Goal: Task Accomplishment & Management: Use online tool/utility

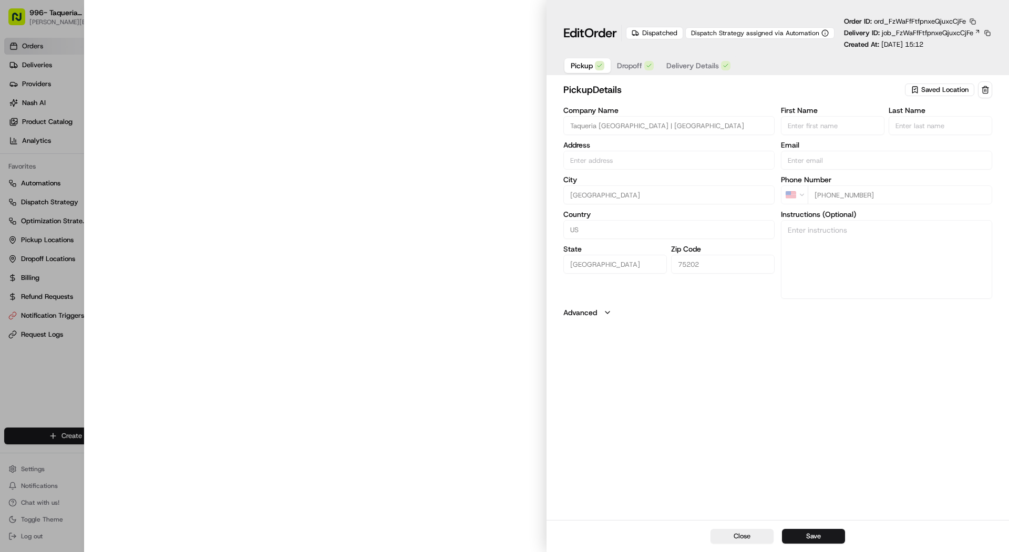
type input "[STREET_ADDRESS][PERSON_NAME]"
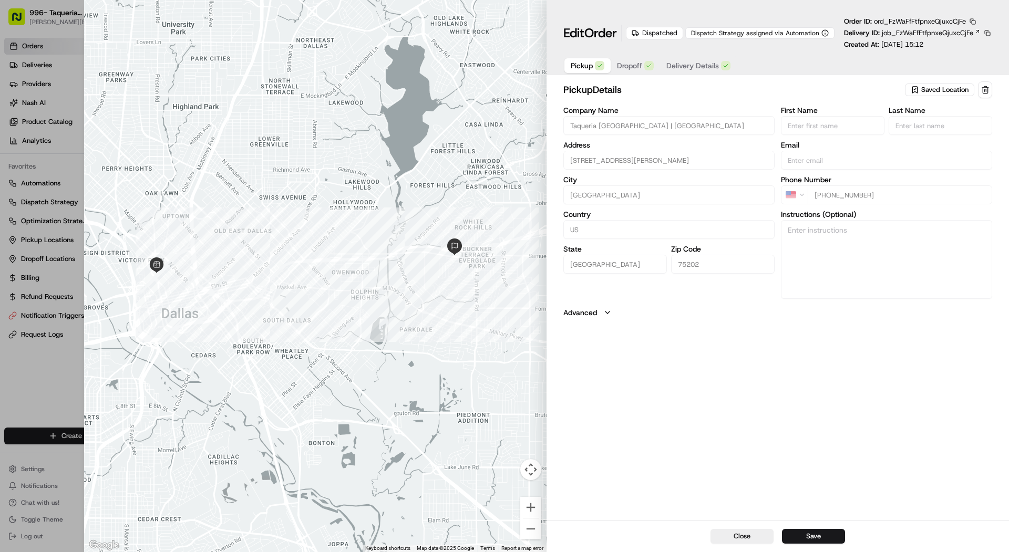
click at [662, 68] on button "Delivery Details" at bounding box center [698, 65] width 77 height 15
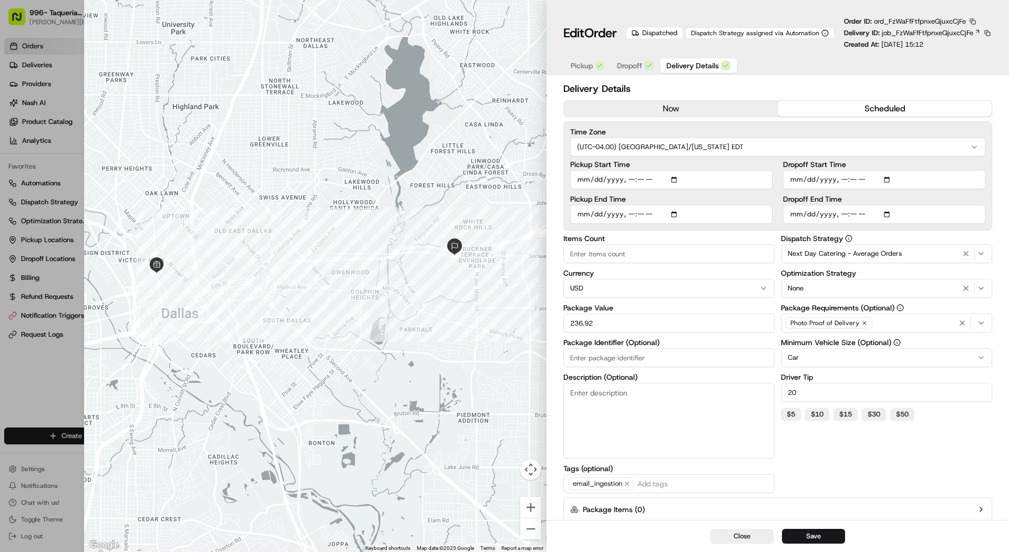
click at [631, 62] on span "Dropoff" at bounding box center [629, 65] width 25 height 11
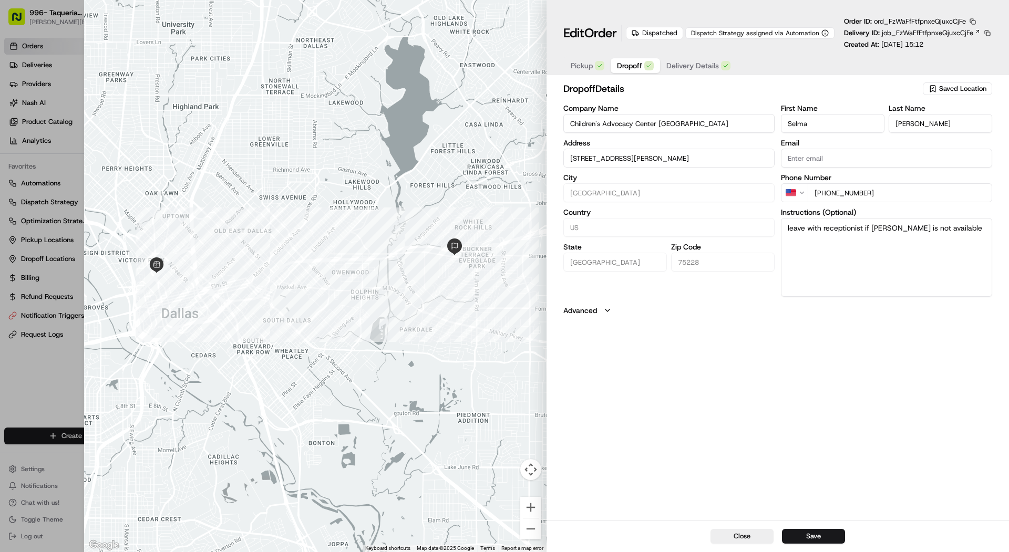
click at [697, 60] on span "Delivery Details" at bounding box center [692, 65] width 53 height 11
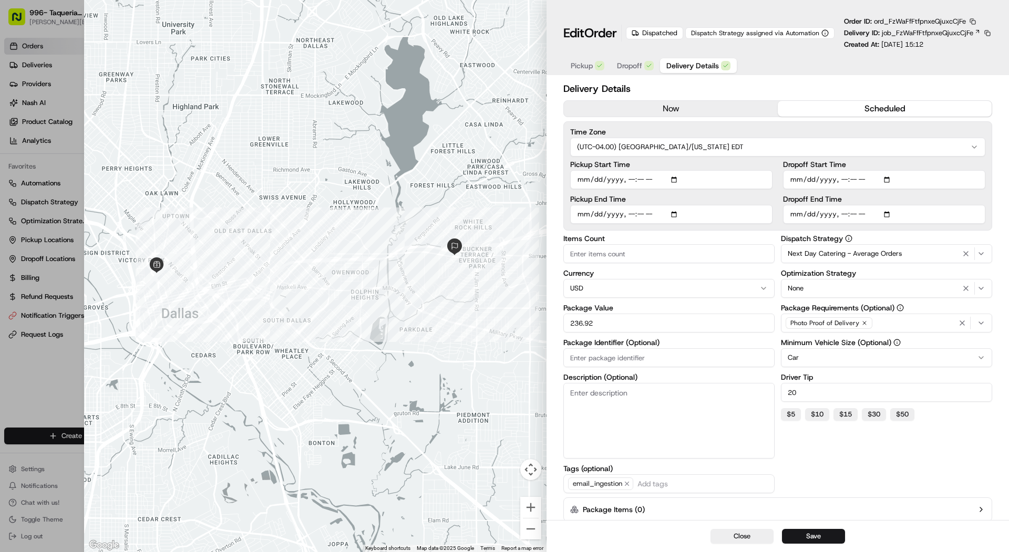
click at [74, 138] on div at bounding box center [504, 276] width 1009 height 552
type input "1"
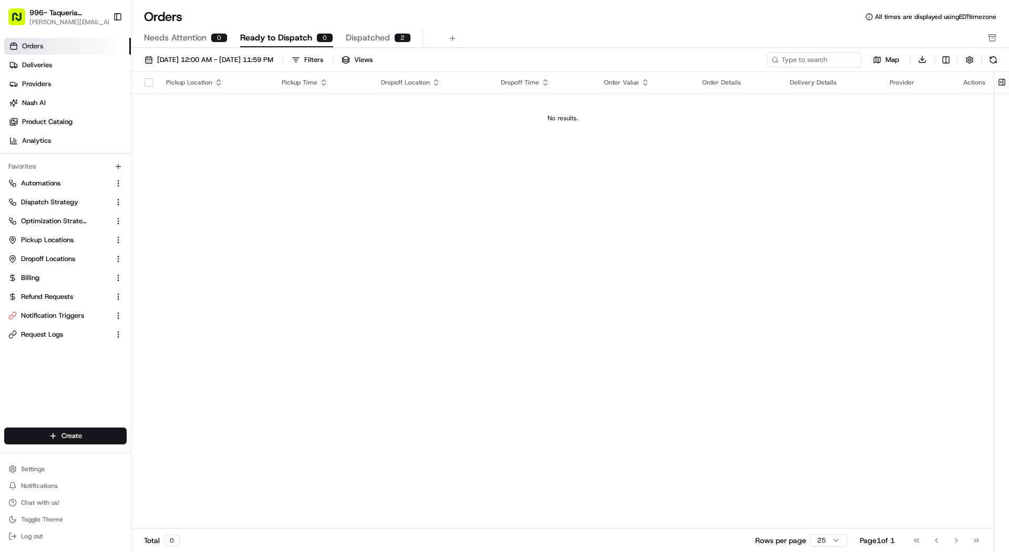
click at [351, 40] on span "Dispatched" at bounding box center [368, 38] width 44 height 13
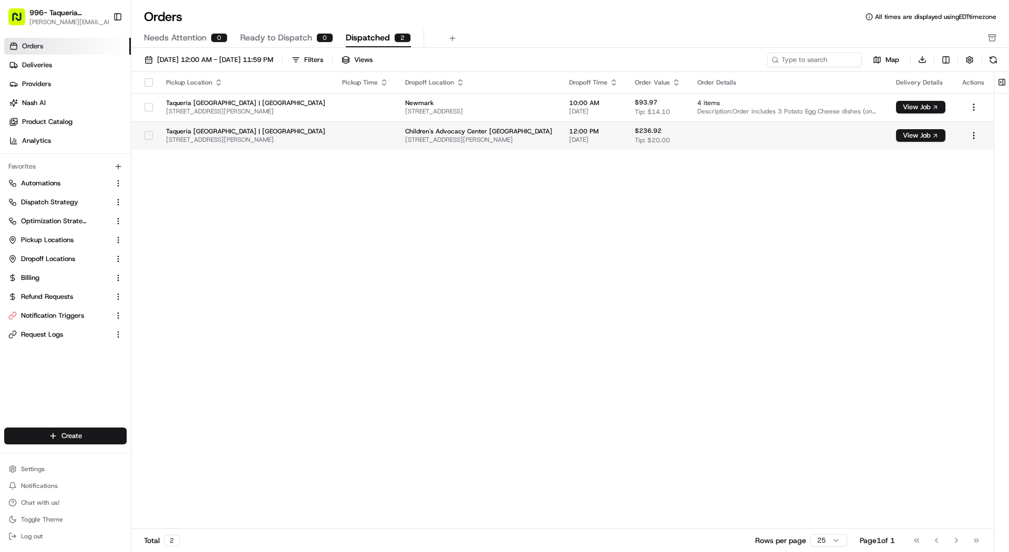
click at [405, 132] on span "Children's Advocacy Center Dallas" at bounding box center [478, 131] width 147 height 8
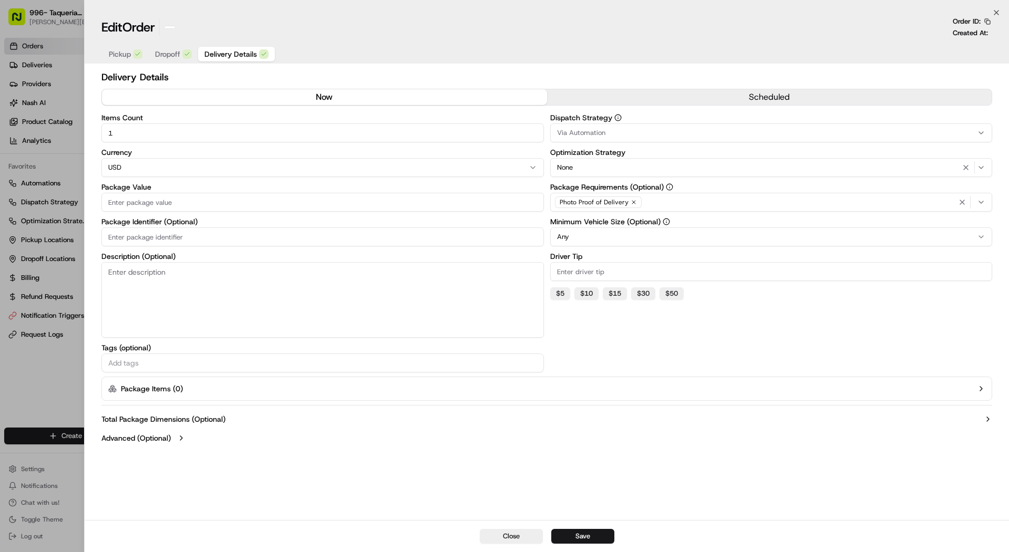
click at [45, 156] on div at bounding box center [504, 276] width 1009 height 552
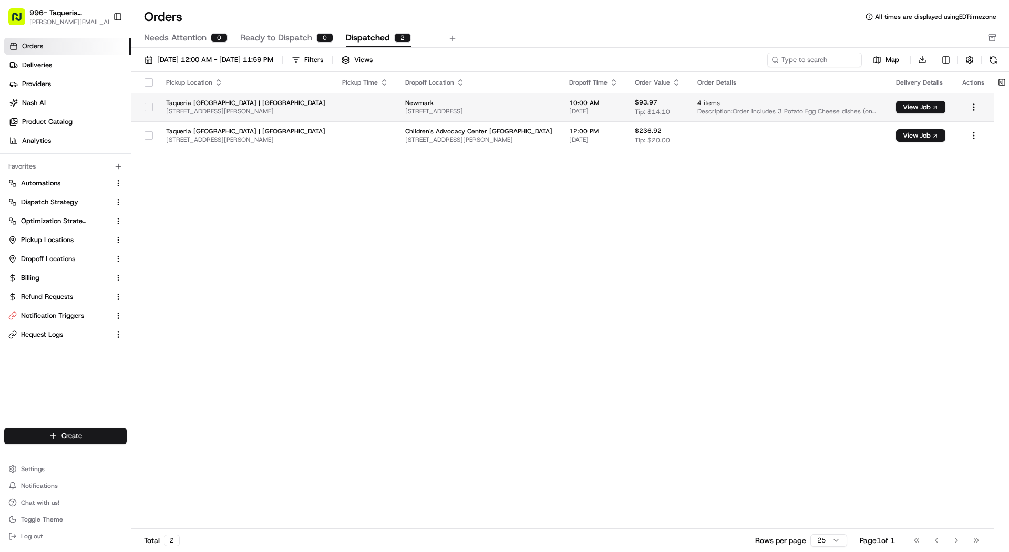
click at [405, 104] on span "Newmark" at bounding box center [478, 103] width 147 height 8
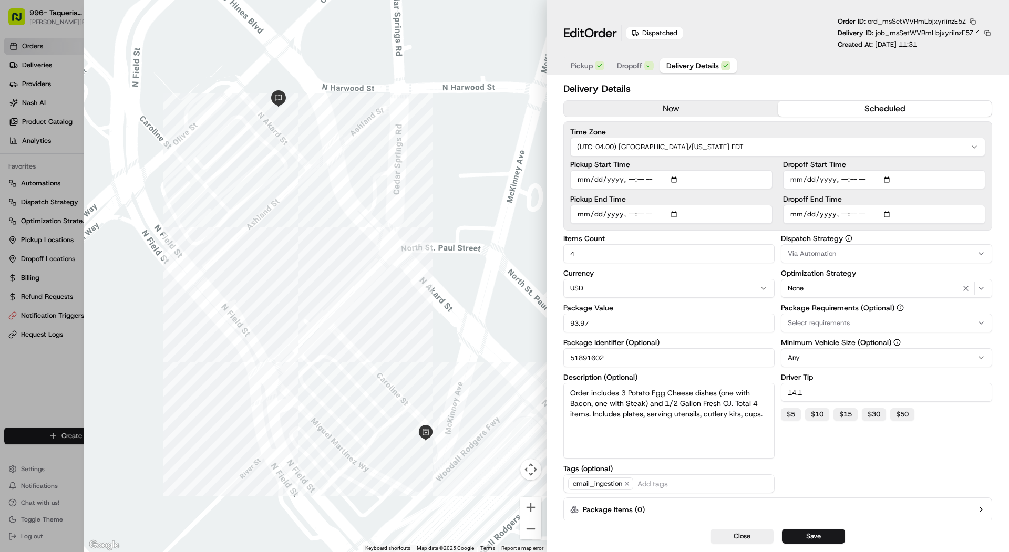
type input "1"
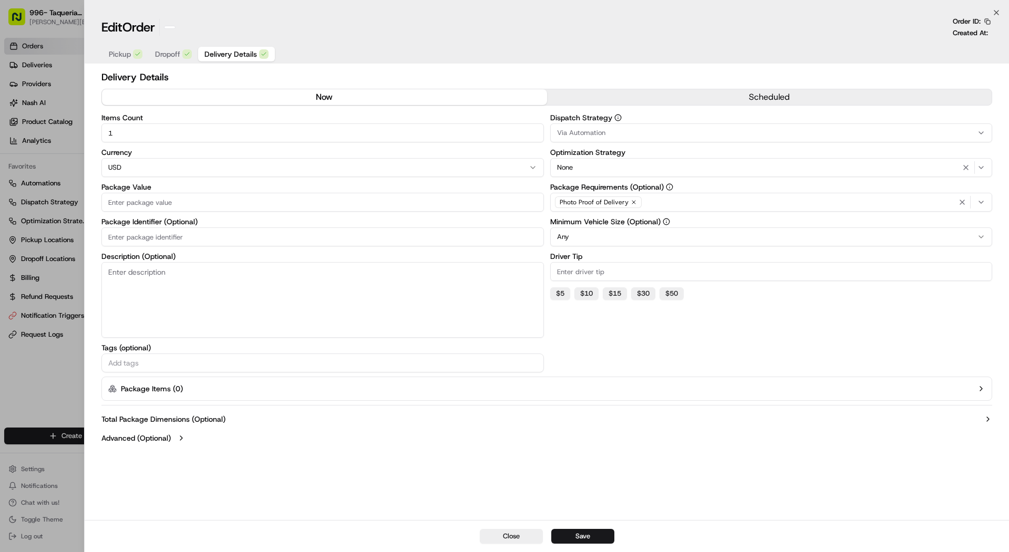
click at [57, 172] on div at bounding box center [504, 276] width 1009 height 552
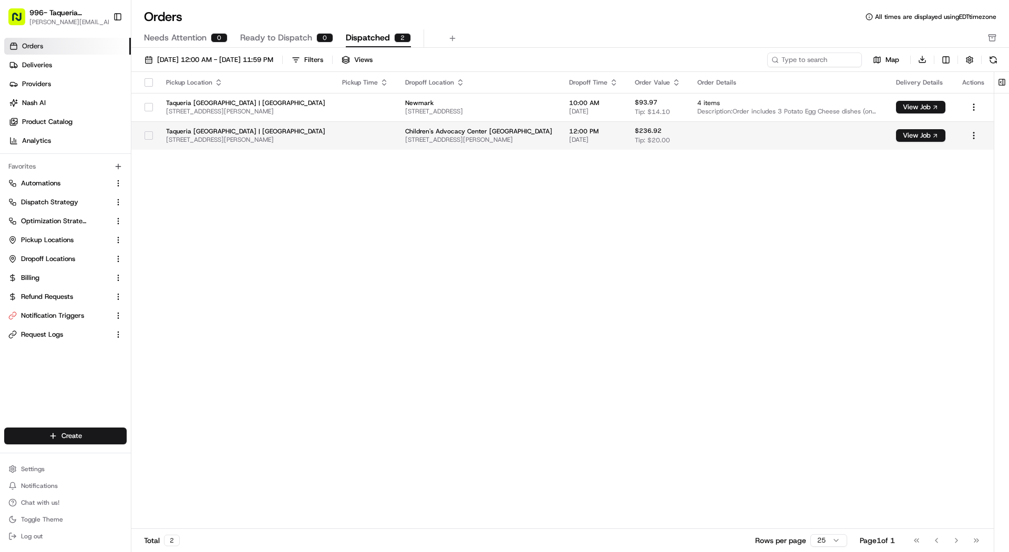
click at [409, 138] on span "5351 Samuell Blvd, Dallas, TX 75228, USA" at bounding box center [478, 140] width 147 height 8
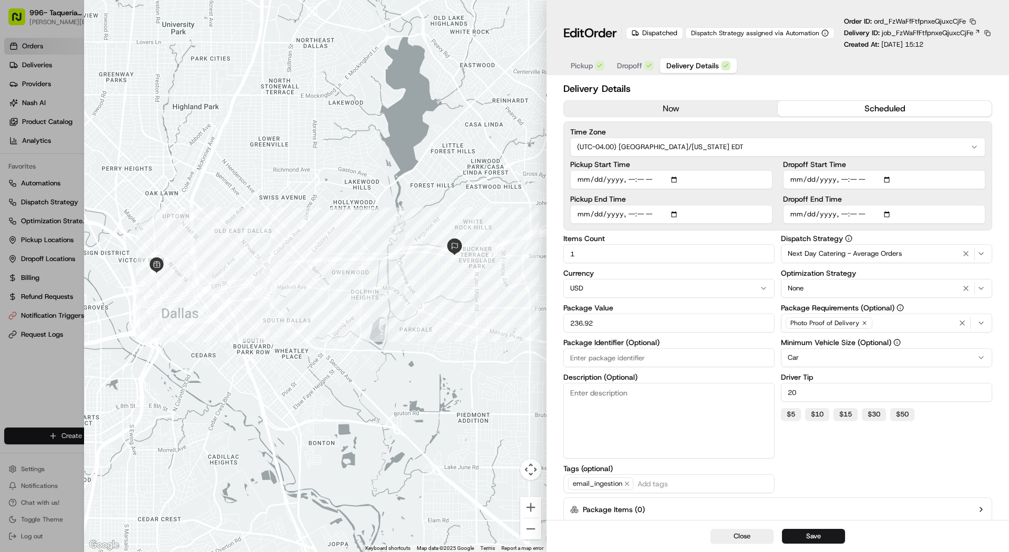
click at [839, 168] on label "Dropoff Start Time" at bounding box center [884, 164] width 202 height 7
click at [839, 170] on input "Dropoff Start Time" at bounding box center [884, 179] width 202 height 19
click at [842, 181] on input "Dropoff Start Time" at bounding box center [884, 179] width 202 height 19
click at [796, 179] on input "Dropoff Start Time" at bounding box center [884, 179] width 202 height 19
click at [840, 177] on input "Dropoff Start Time" at bounding box center [884, 179] width 202 height 19
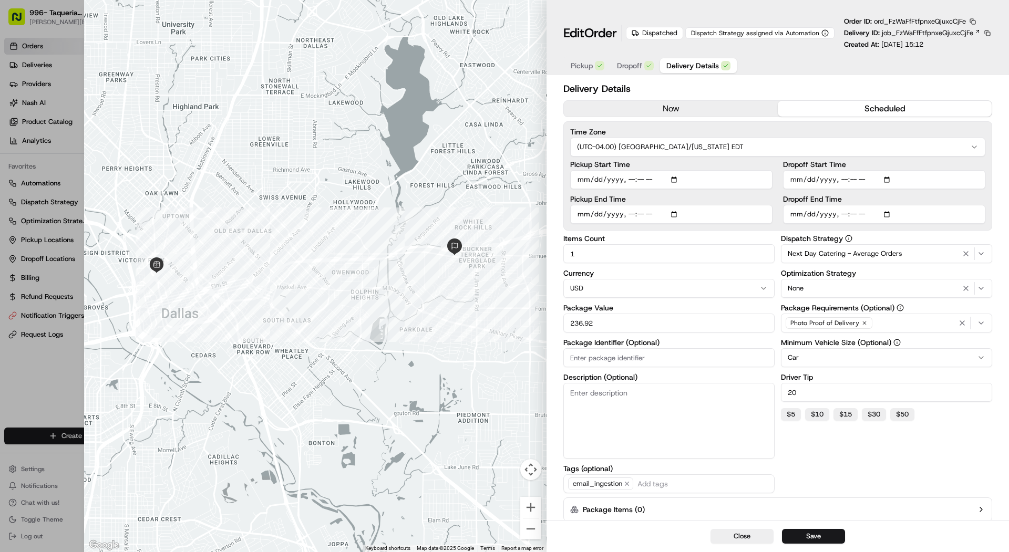
type input "2025-08-20T11:45"
click at [802, 533] on button "Save" at bounding box center [813, 536] width 63 height 15
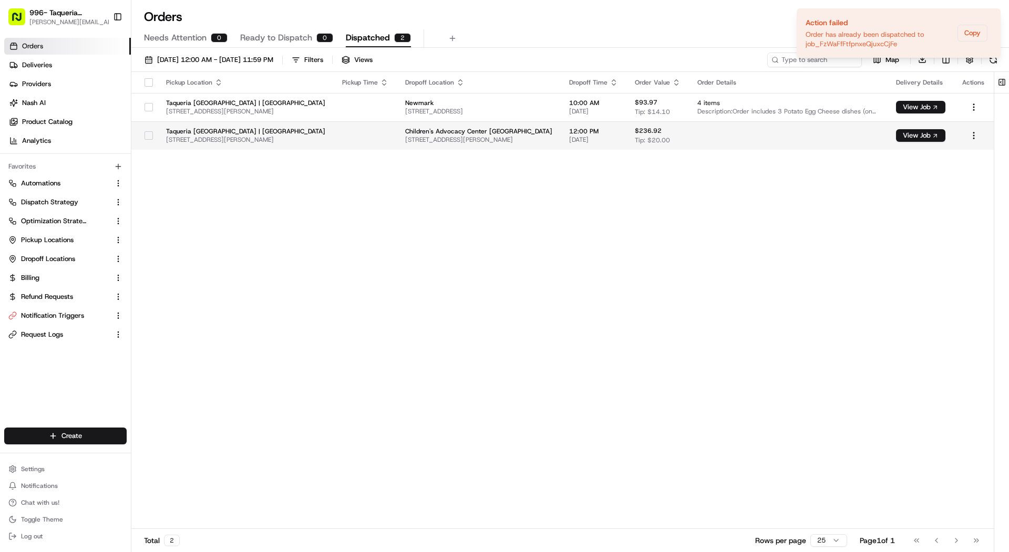
click at [857, 131] on td at bounding box center [788, 135] width 199 height 28
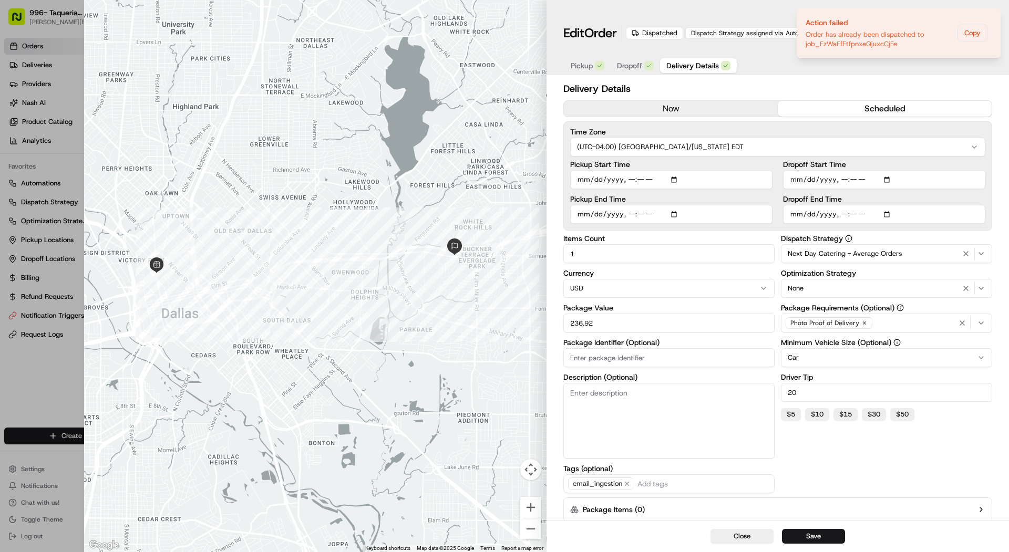
click at [640, 60] on button "Dropoff" at bounding box center [635, 65] width 49 height 15
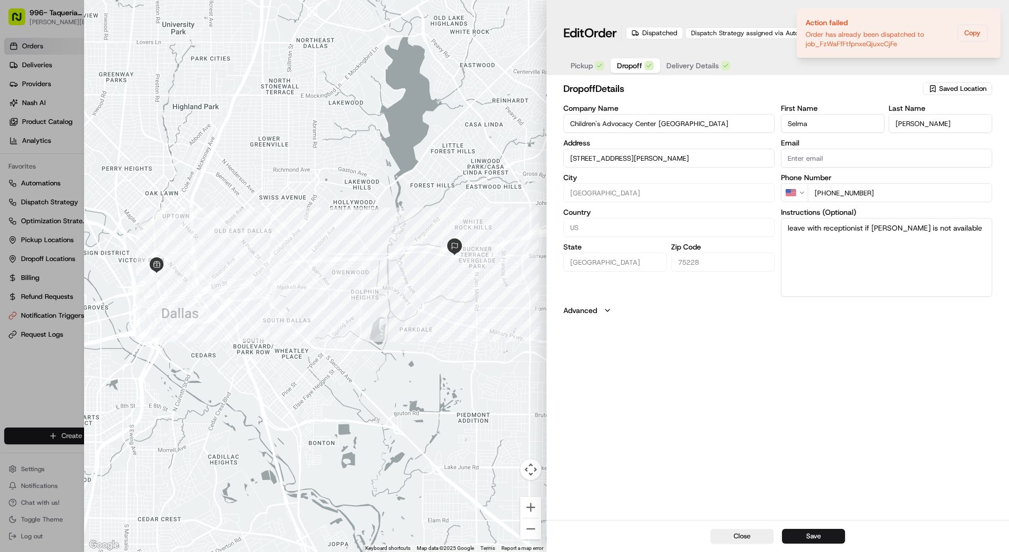
click at [662, 28] on div "Dispatched" at bounding box center [654, 33] width 57 height 13
type input "+1"
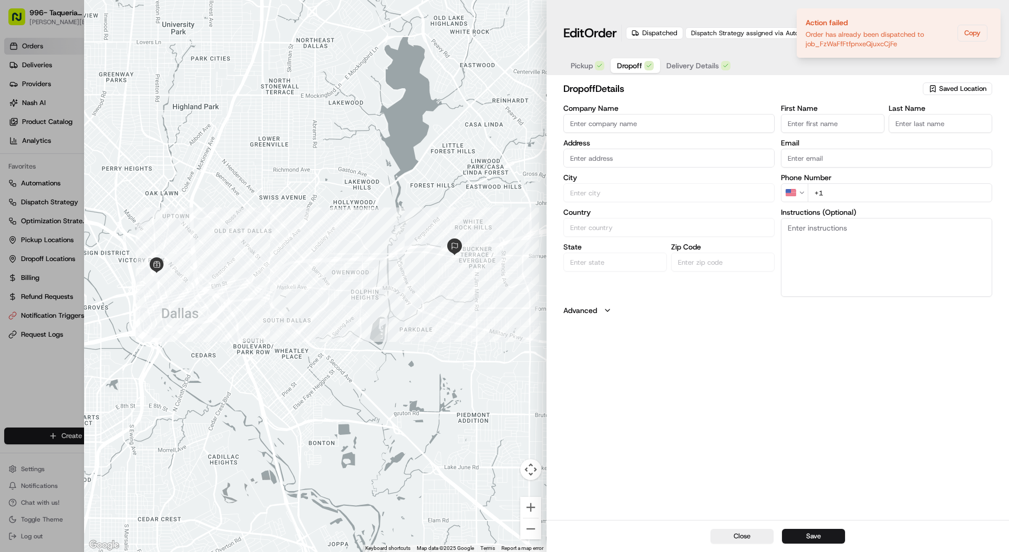
click at [2, 92] on div at bounding box center [504, 276] width 1009 height 552
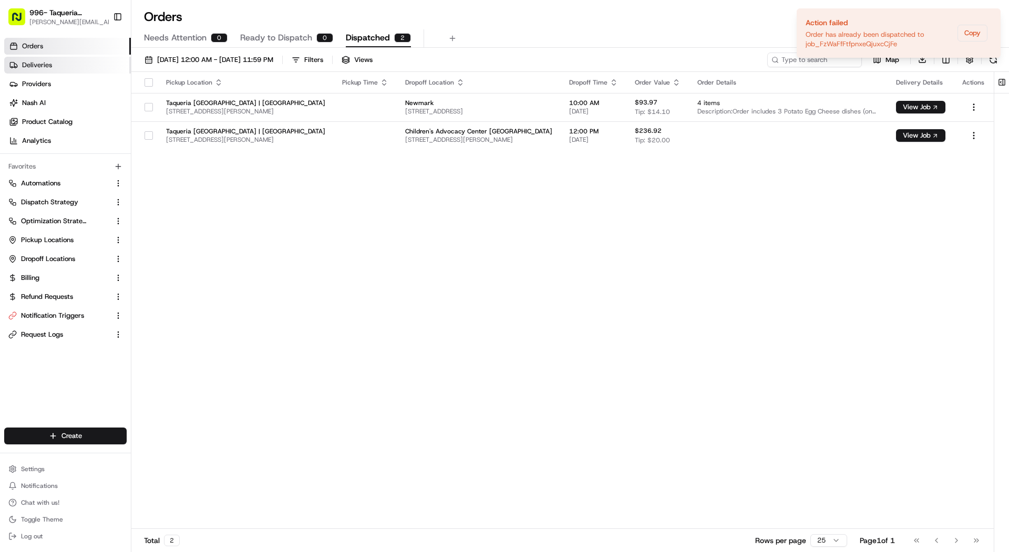
click at [50, 67] on span "Deliveries" at bounding box center [37, 64] width 30 height 9
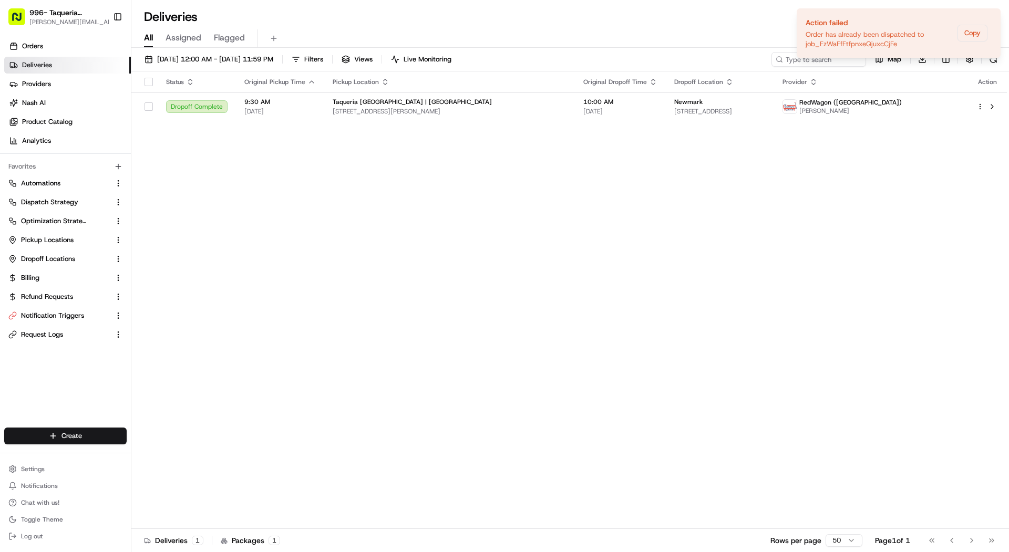
click at [199, 36] on span "Assigned" at bounding box center [184, 38] width 36 height 13
click at [182, 56] on span "08/19/2025 12:00 AM - 08/19/2025 11:59 PM" at bounding box center [215, 59] width 116 height 9
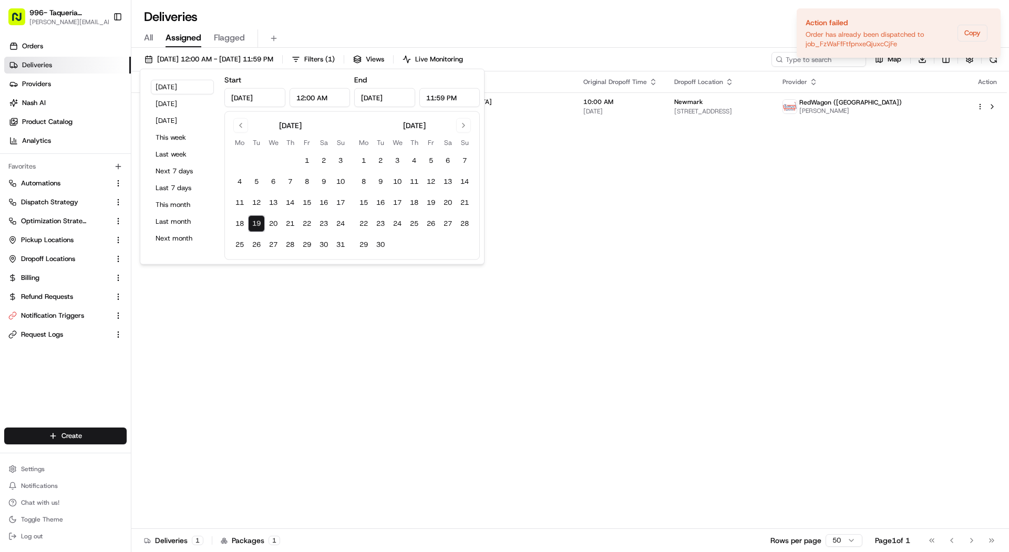
click at [130, 25] on div "996- Taqueria La Ventana- Downtown Dallas mariam@usenash.com Toggle Sidebar" at bounding box center [65, 17] width 131 height 34
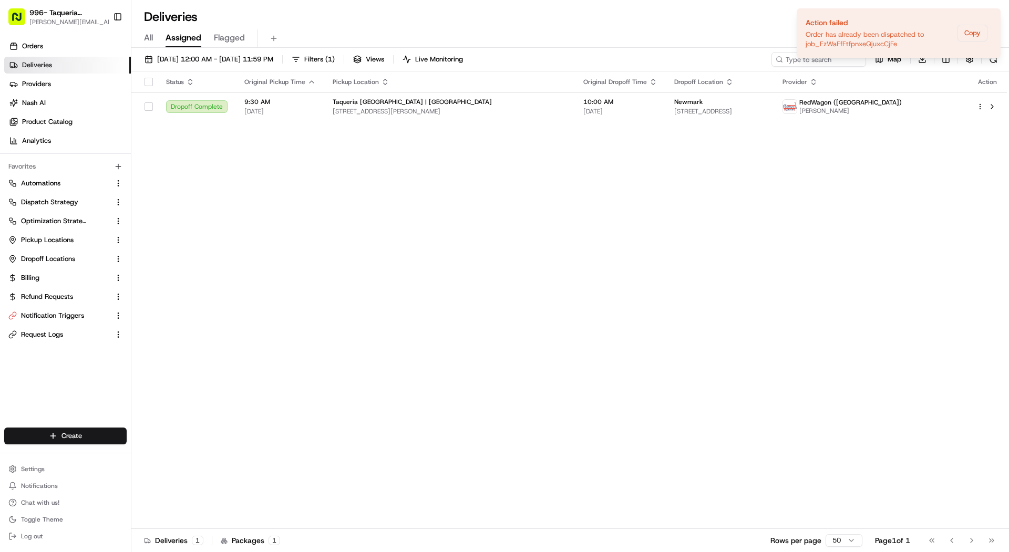
click at [143, 29] on div "All Assigned Flagged" at bounding box center [570, 38] width 878 height 18
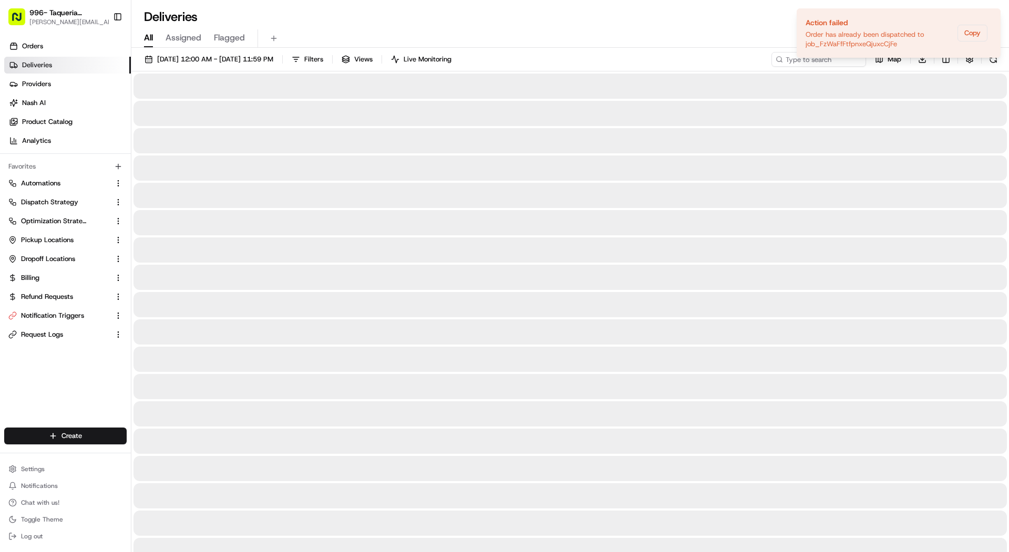
click at [146, 39] on span "All" at bounding box center [148, 38] width 9 height 13
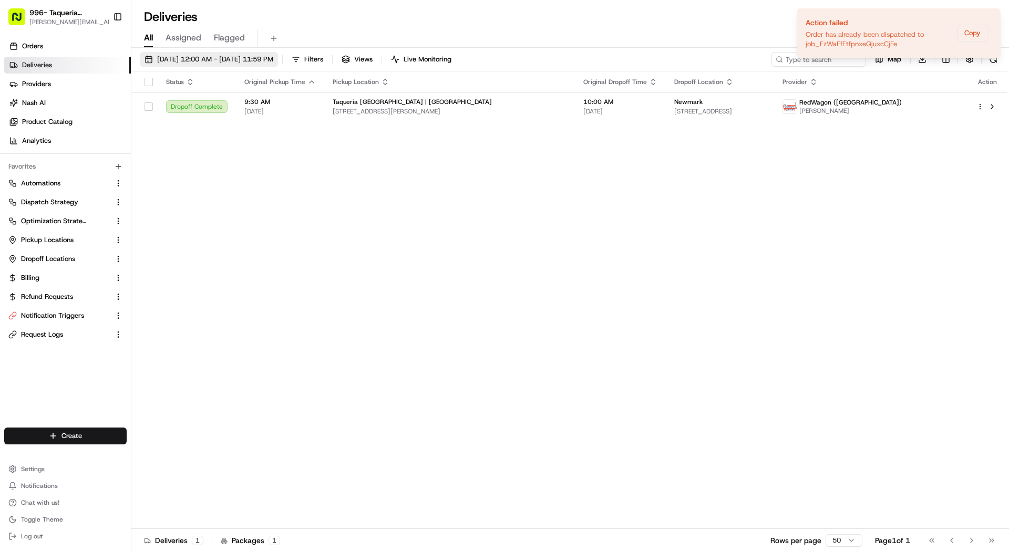
click at [168, 56] on span "08/19/2025 12:00 AM - 08/19/2025 11:59 PM" at bounding box center [215, 59] width 116 height 9
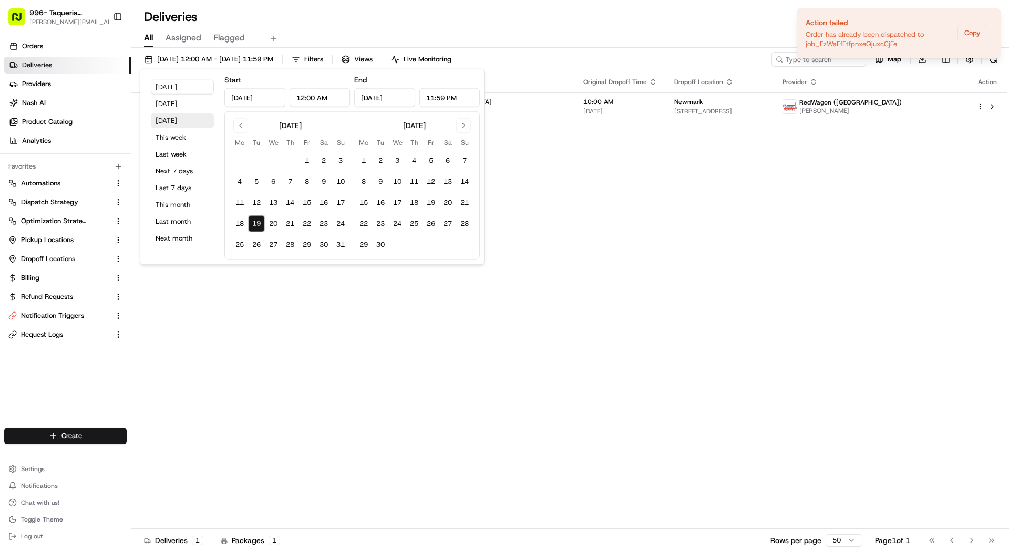
click at [187, 119] on button "Tomorrow" at bounding box center [182, 121] width 63 height 15
type input "Aug 20, 2025"
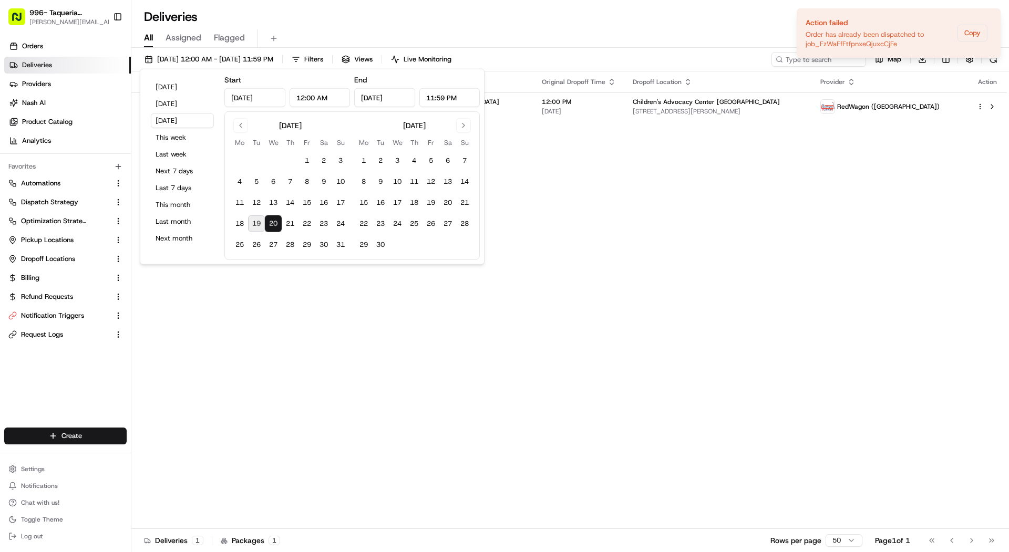
click at [409, 13] on div "Deliveries All times are displayed using EDT timezone" at bounding box center [570, 16] width 878 height 17
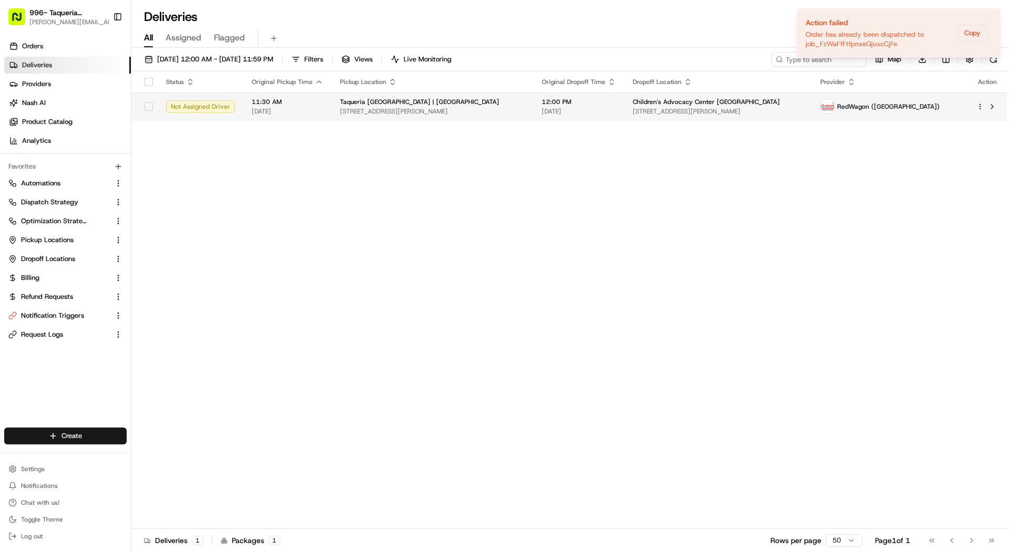
click at [456, 105] on div "Taqueria La Ventana | Downtown Dallas" at bounding box center [432, 102] width 185 height 8
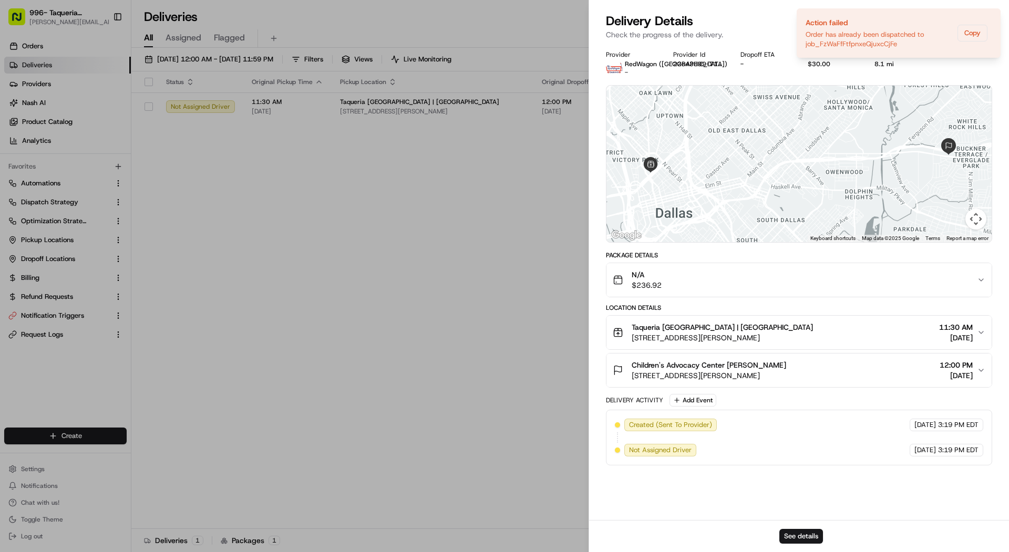
click at [690, 378] on span "5351 Samuell Blvd, Dallas, TX 75228, USA" at bounding box center [709, 376] width 155 height 11
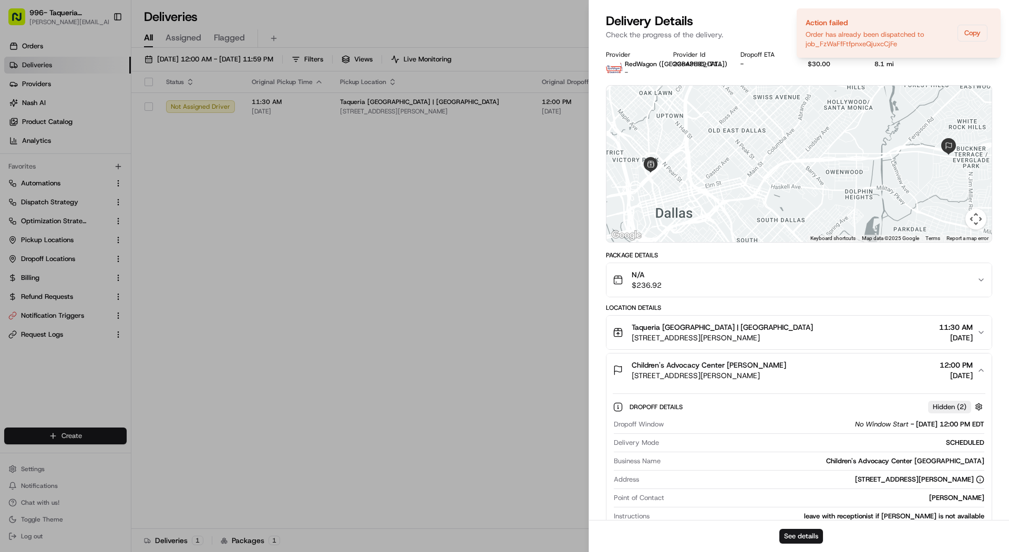
click at [800, 7] on div "Close Delivery Details Not Assigned Driver CDT EDT Check the progress of the de…" at bounding box center [799, 276] width 420 height 552
click at [997, 8] on icon "button" at bounding box center [996, 12] width 8 height 8
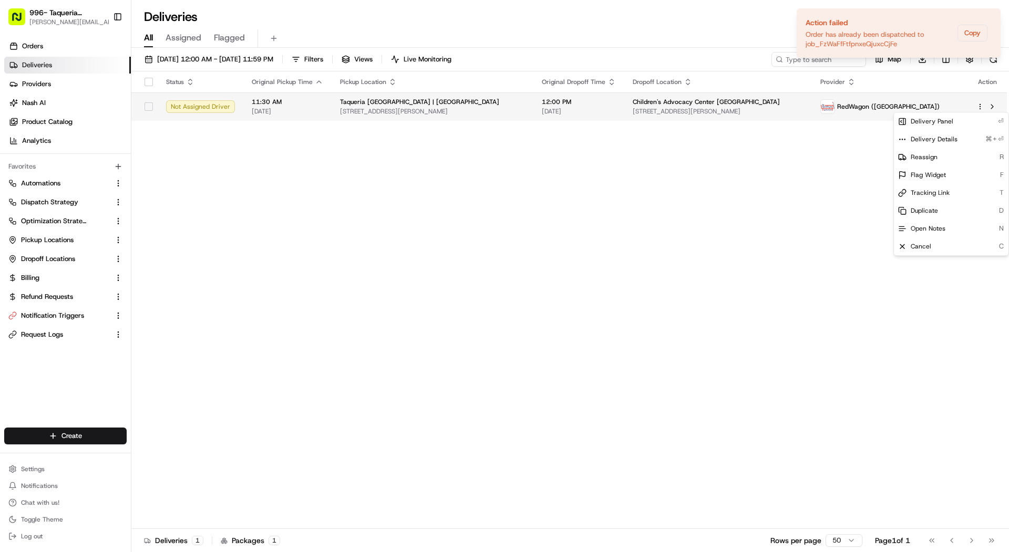
click at [981, 109] on html "996- Taqueria La Ventana- Downtown Dallas mariam@usenash.com Toggle Sidebar Ord…" at bounding box center [504, 276] width 1009 height 552
click at [953, 208] on div "Duplicate D" at bounding box center [951, 211] width 115 height 18
click at [633, 100] on html "996- Taqueria La Ventana- Downtown Dallas mariam@usenash.com Toggle Sidebar Ord…" at bounding box center [504, 276] width 1009 height 552
click at [633, 100] on td "Children's Advocacy Center Dallas 5351 Samuell Blvd, Dallas, TX 75228, USA" at bounding box center [718, 106] width 188 height 28
click at [608, 111] on span "08/20/2025" at bounding box center [579, 111] width 74 height 8
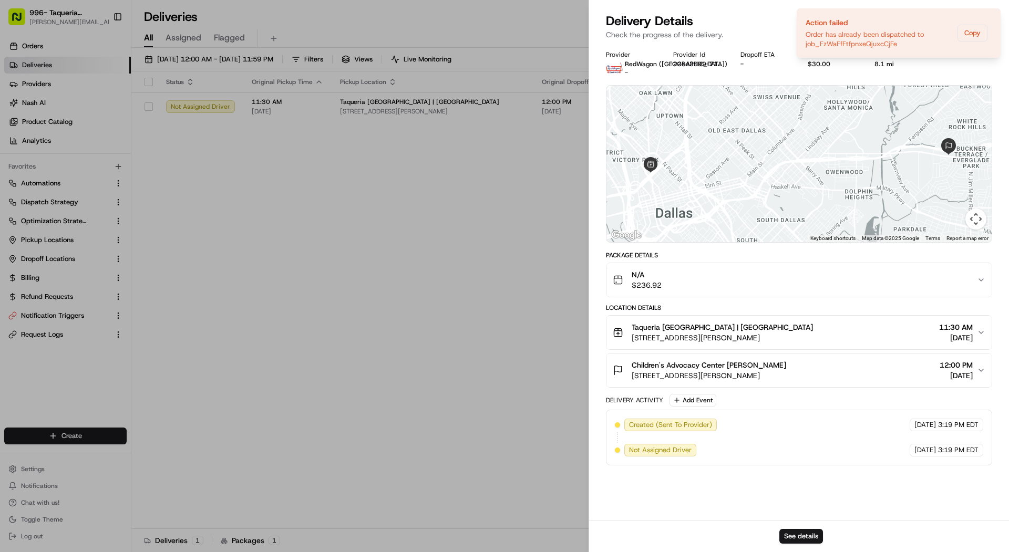
click at [754, 321] on button "Taqueria La Ventana | Downtown Dallas 1611 McKinney Ave, Dallas, TX 75202, USA …" at bounding box center [798, 333] width 385 height 34
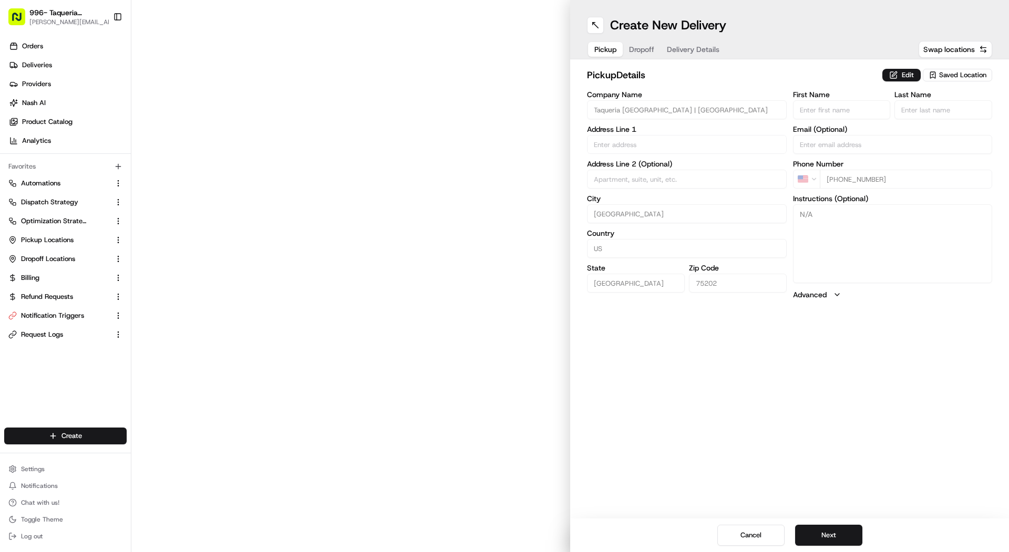
type input "1611 McKinney Ave"
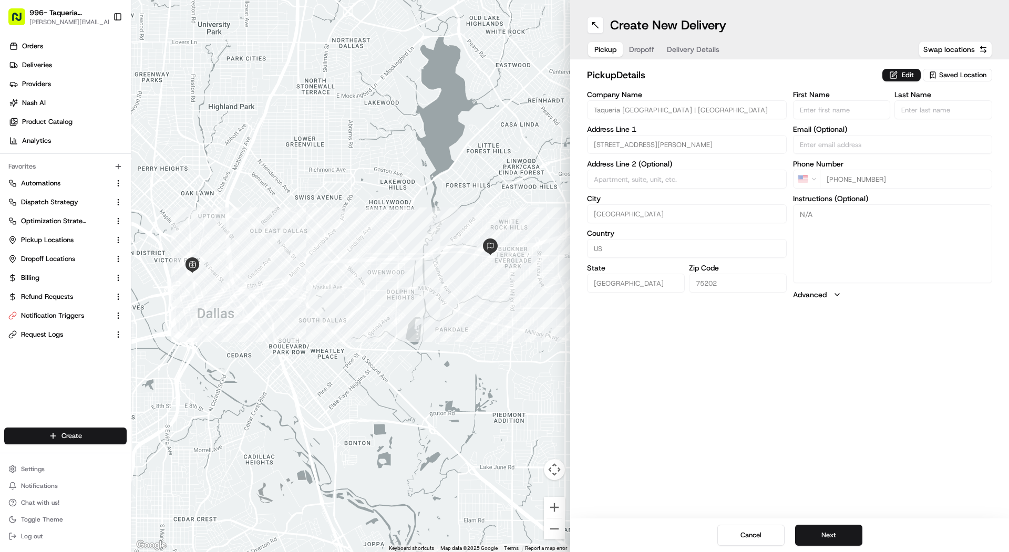
click at [684, 50] on span "Delivery Details" at bounding box center [693, 49] width 53 height 11
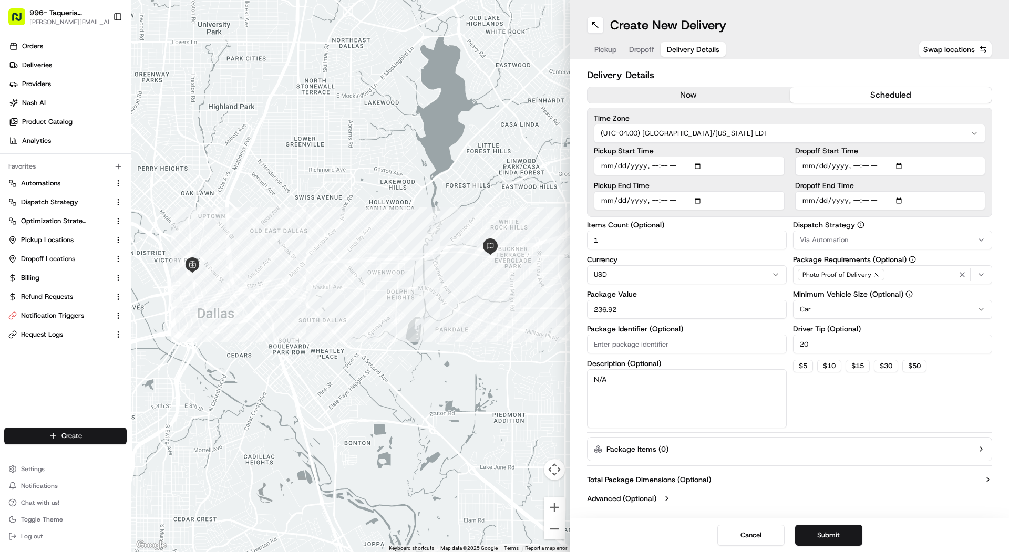
click at [809, 168] on input "Dropoff Start Time" at bounding box center [890, 166] width 191 height 19
click at [851, 164] on input "Dropoff Start Time" at bounding box center [890, 166] width 191 height 19
type input "2025-08-20T11:45"
click at [928, 222] on label "Dispatch Strategy" at bounding box center [893, 224] width 200 height 7
click at [602, 166] on input "Pickup Start Time" at bounding box center [689, 166] width 191 height 19
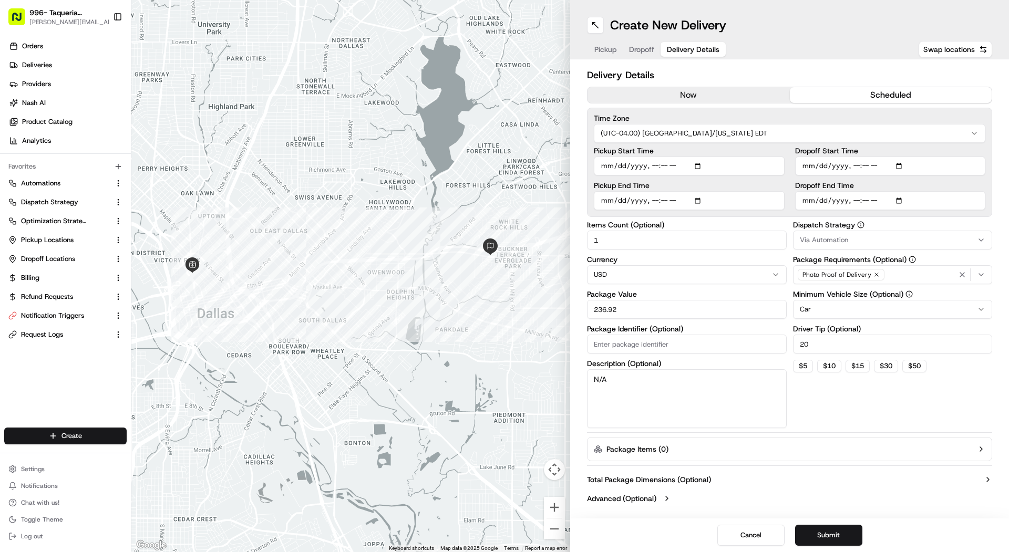
click at [972, 216] on div "Time Zone (UTC-04.00) America/New York EDT Pickup Start Time Pickup End Time Dr…" at bounding box center [789, 162] width 405 height 109
click at [818, 538] on button "Submit" at bounding box center [828, 535] width 67 height 21
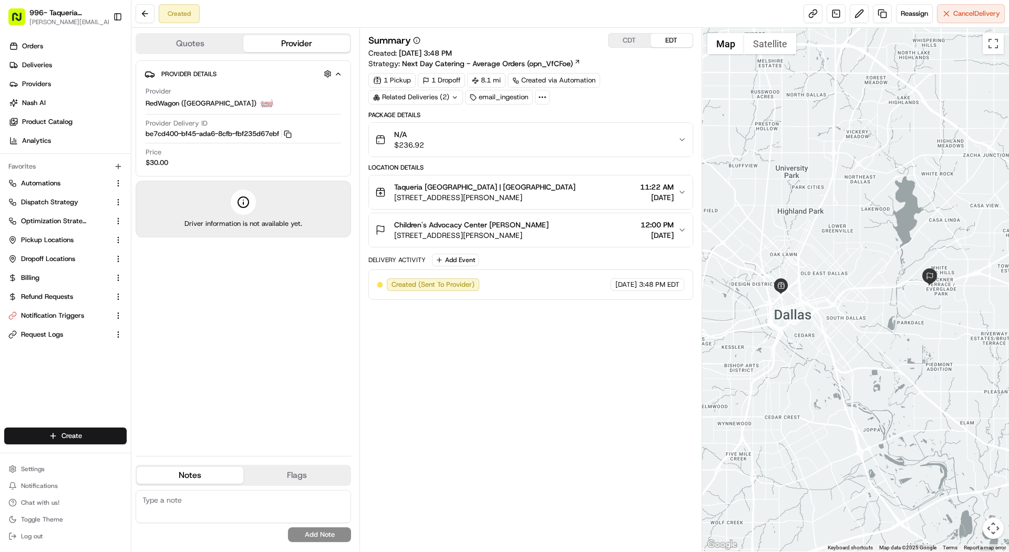
click at [621, 40] on button "CDT" at bounding box center [630, 41] width 42 height 14
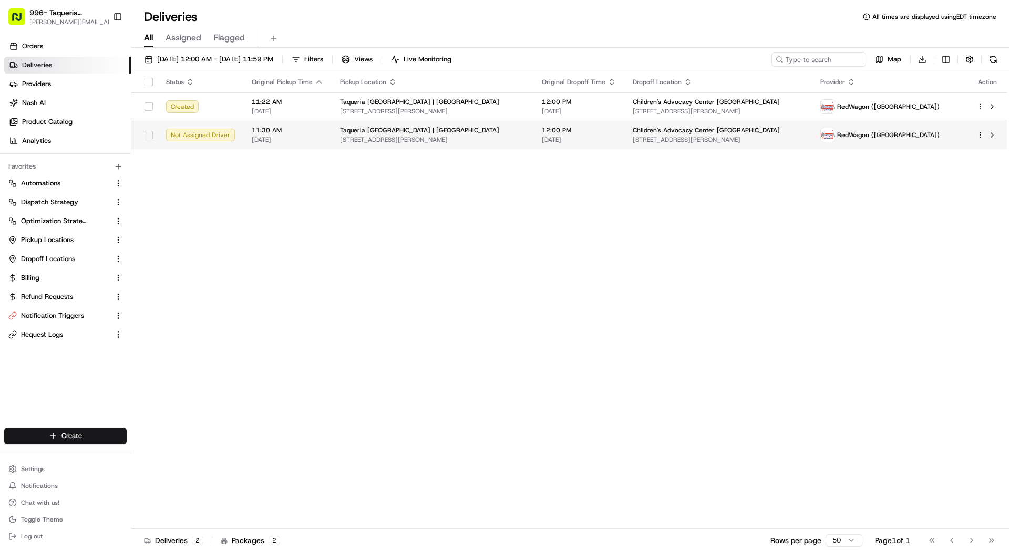
click at [310, 141] on span "[DATE]" at bounding box center [287, 140] width 71 height 8
click at [981, 135] on html "996- Taqueria La Ventana- Downtown Dallas mariam@usenash.com Toggle Sidebar Ord…" at bounding box center [504, 276] width 1009 height 552
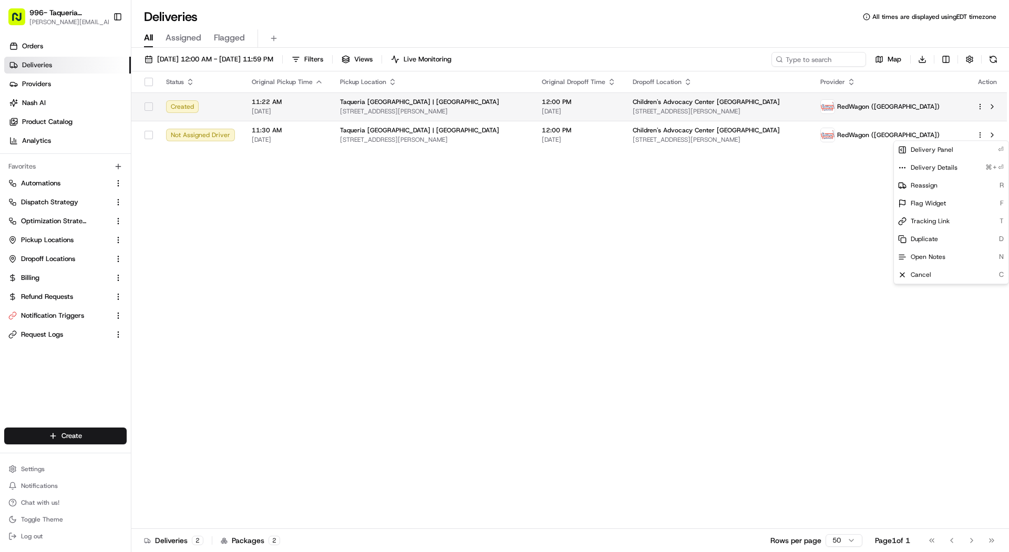
click at [635, 103] on html "996- Taqueria La Ventana- Downtown Dallas mariam@usenash.com Toggle Sidebar Ord…" at bounding box center [504, 276] width 1009 height 552
click at [635, 103] on td "Children's Advocacy Center Dallas 5351 Samuell Blvd, Dallas, TX 75228, USA" at bounding box center [718, 106] width 188 height 28
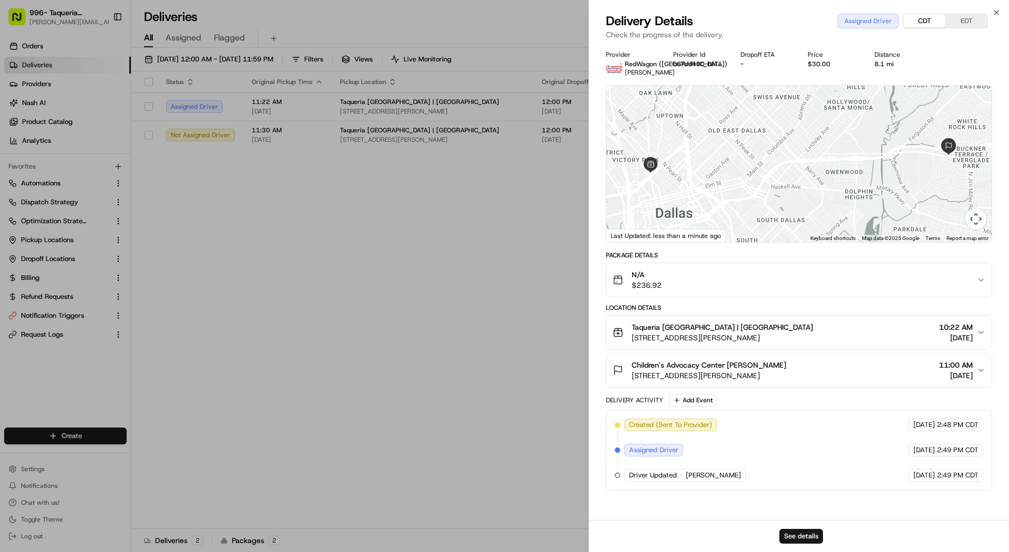
click at [916, 24] on button "CDT" at bounding box center [924, 21] width 42 height 14
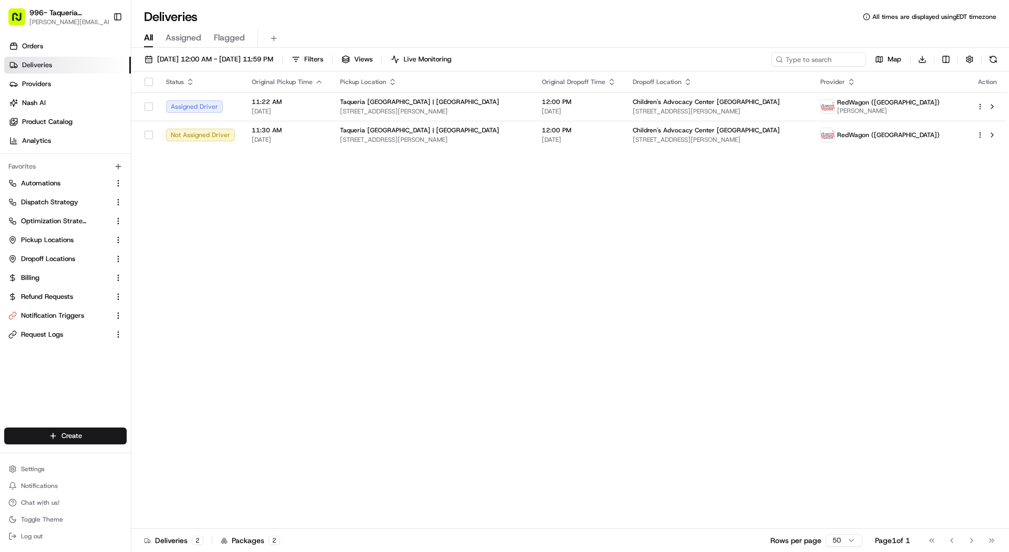
click at [447, 151] on div "Status Original Pickup Time Pickup Location Original Dropoff Time Dropoff Locat…" at bounding box center [569, 300] width 876 height 458
click at [458, 134] on div "Taqueria La Ventana | Downtown Dallas 1611 McKinney Ave, Dallas, TX 75202, USA" at bounding box center [432, 135] width 185 height 18
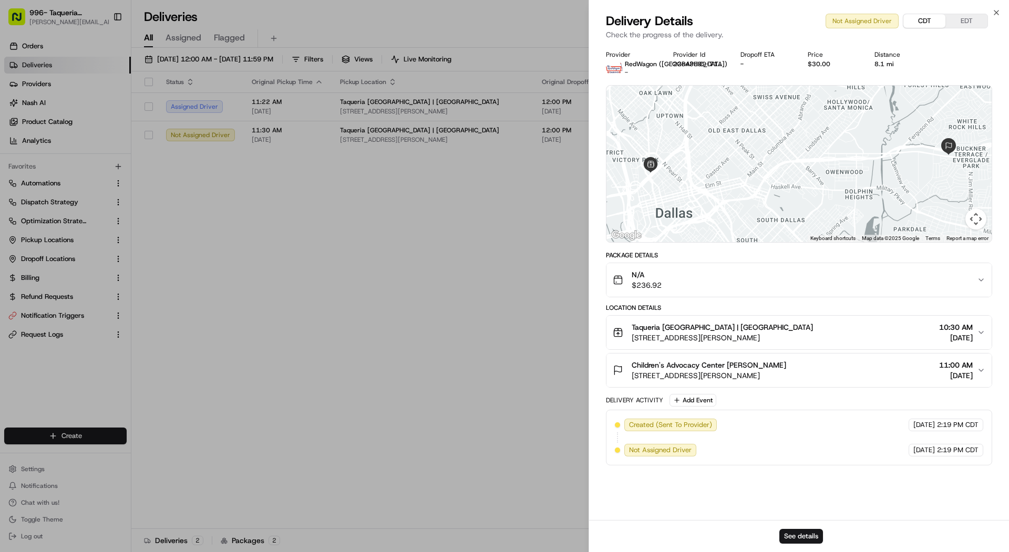
click at [934, 23] on button "CDT" at bounding box center [924, 21] width 42 height 14
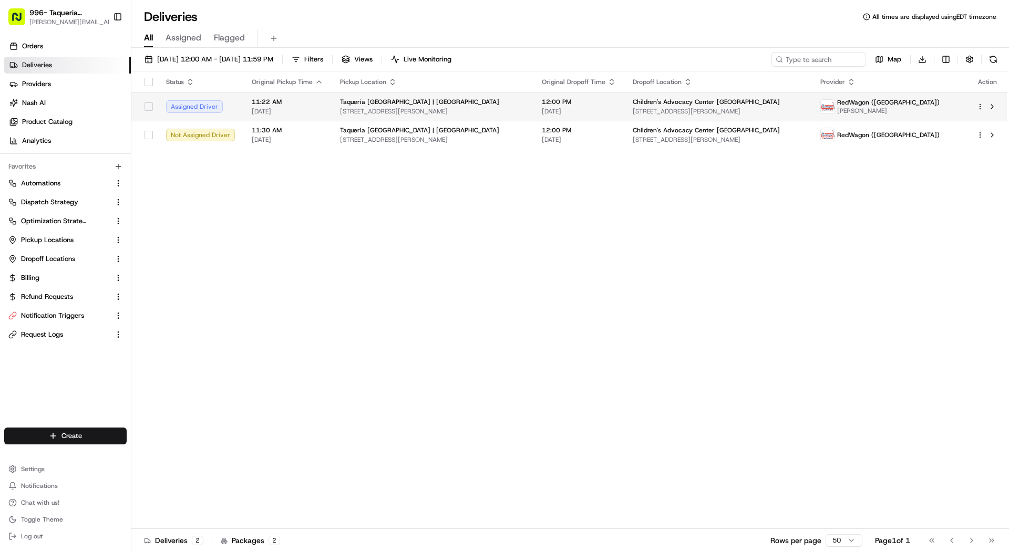
click at [574, 109] on span "08/20/2025" at bounding box center [579, 111] width 74 height 8
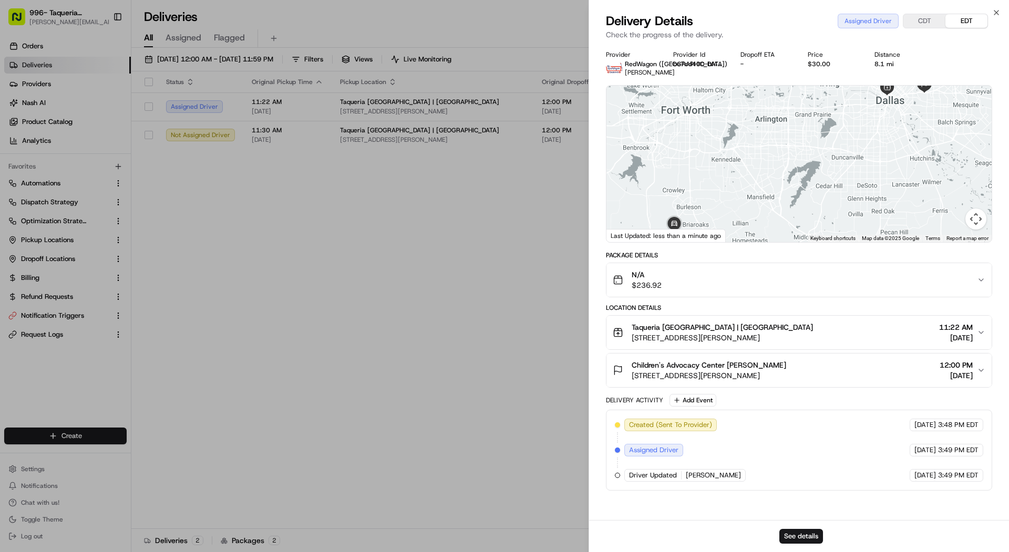
click at [919, 18] on button "CDT" at bounding box center [924, 21] width 42 height 14
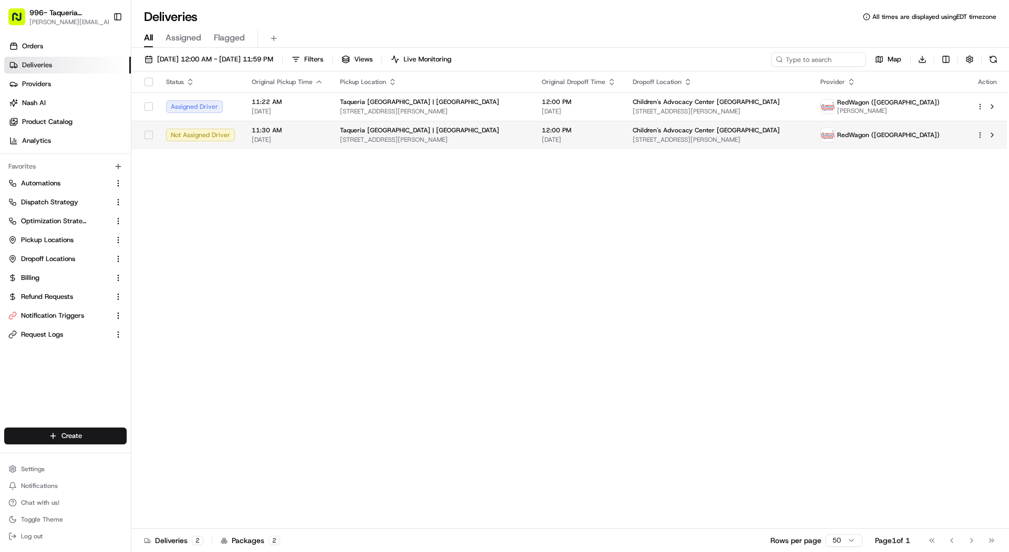
click at [563, 140] on span "08/20/2025" at bounding box center [579, 140] width 74 height 8
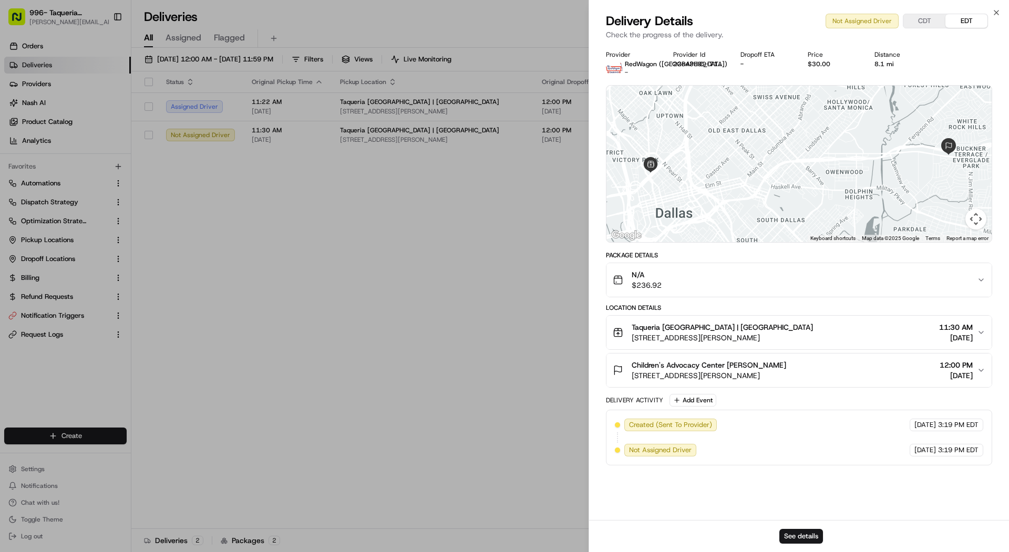
click at [923, 20] on button "CDT" at bounding box center [924, 21] width 42 height 14
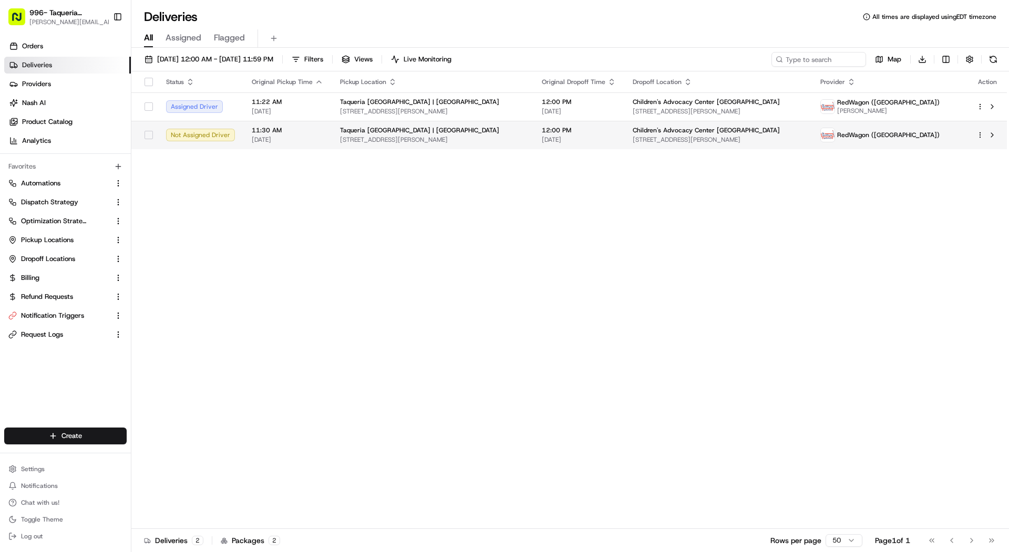
click at [981, 133] on html "996- Taqueria La Ventana- Downtown Dallas mariam@usenash.com Toggle Sidebar Ord…" at bounding box center [504, 276] width 1009 height 552
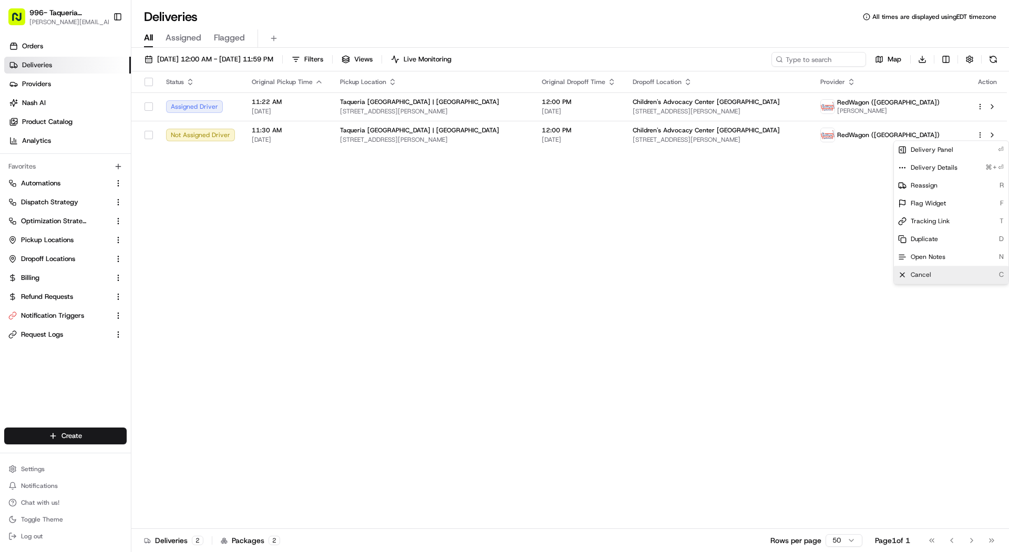
click at [924, 271] on span "Cancel" at bounding box center [921, 275] width 20 height 8
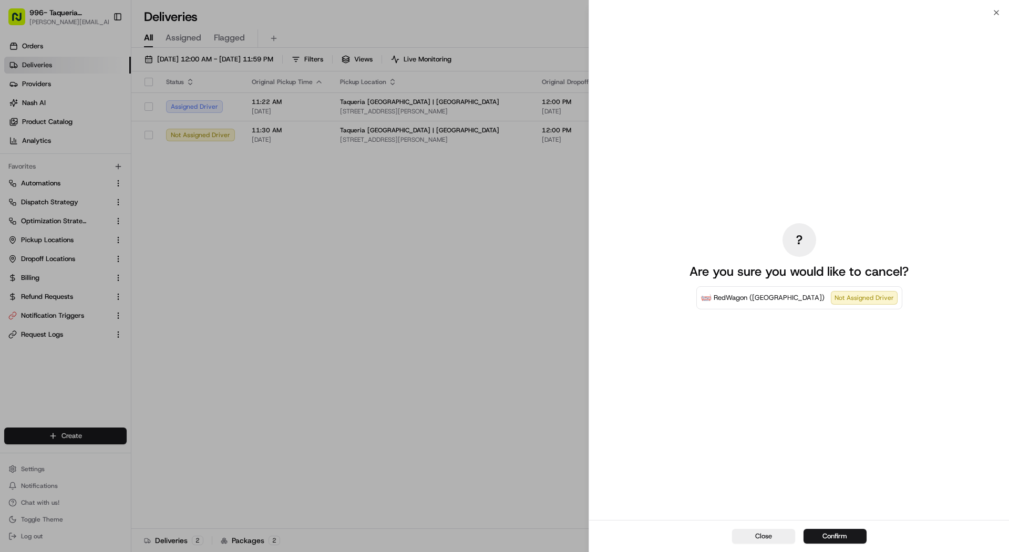
click at [830, 527] on div "Close Confirm" at bounding box center [799, 536] width 420 height 32
click at [830, 538] on button "Confirm" at bounding box center [835, 536] width 63 height 15
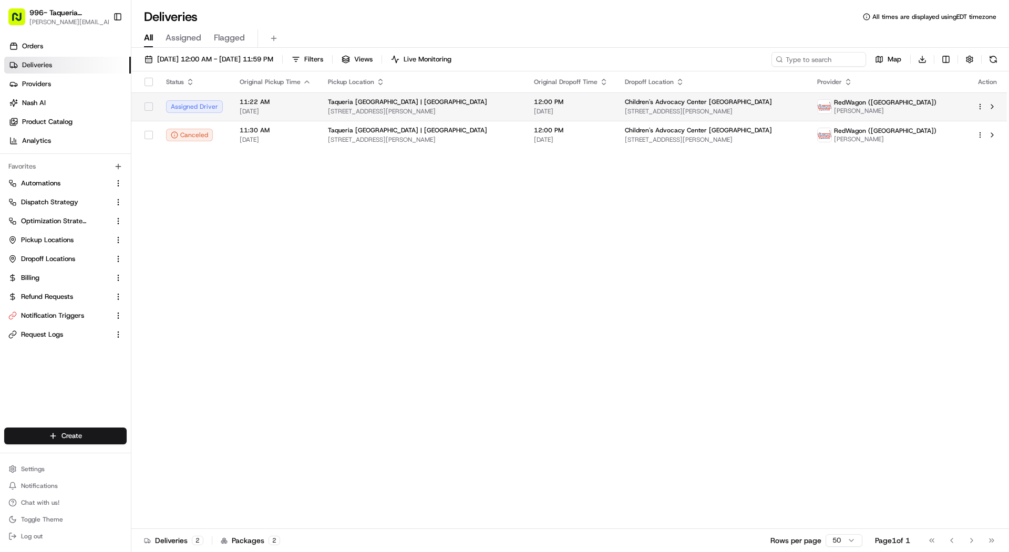
click at [979, 100] on div at bounding box center [987, 106] width 22 height 13
click at [982, 107] on html "996- Taqueria La Ventana- Downtown Dallas mariam@usenash.com Toggle Sidebar Ord…" at bounding box center [504, 276] width 1009 height 552
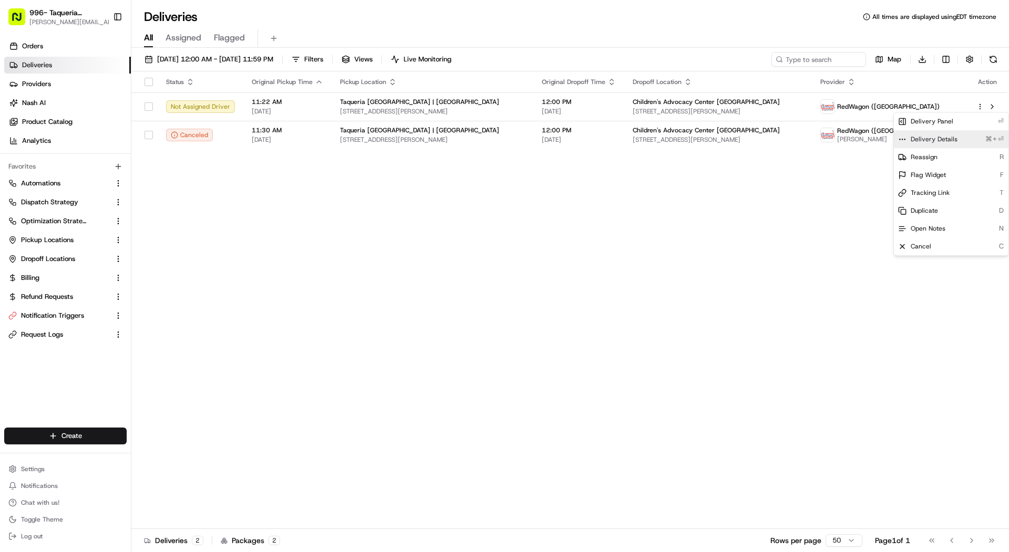
click at [932, 140] on span "Delivery Details" at bounding box center [934, 139] width 47 height 8
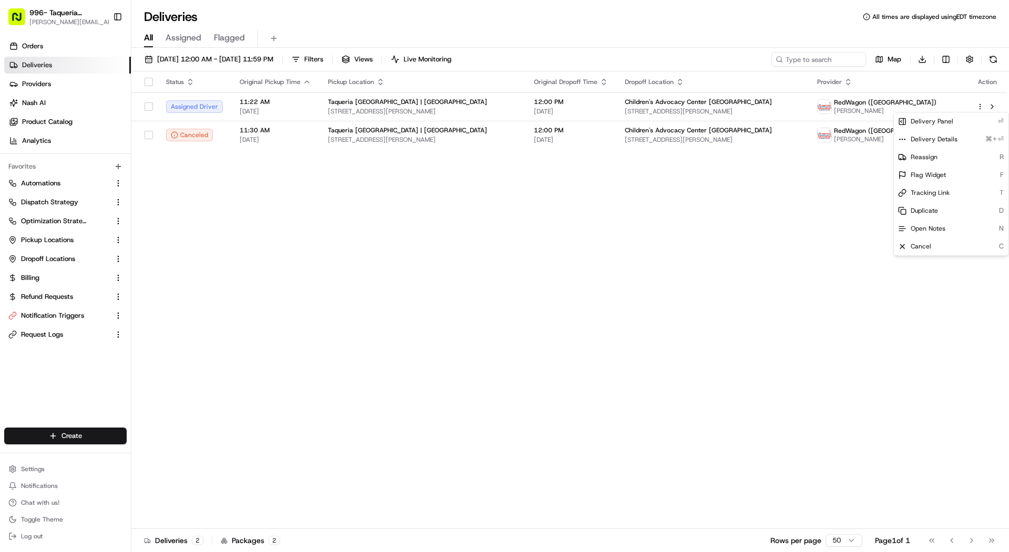
click at [814, 93] on html "996- Taqueria La Ventana- Downtown Dallas mariam@usenash.com Toggle Sidebar Ord…" at bounding box center [504, 276] width 1009 height 552
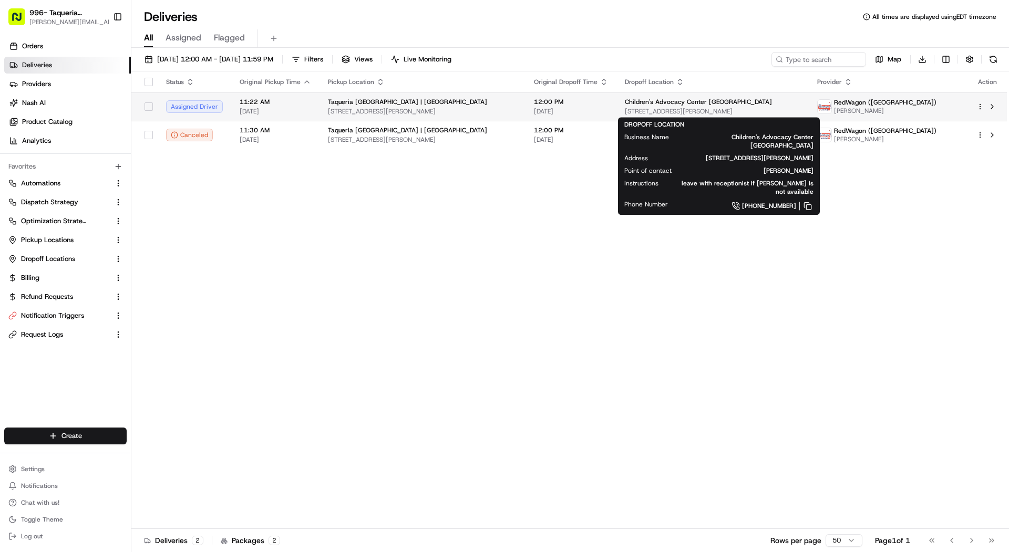
click at [791, 104] on div "Children's Advocacy Center Dallas" at bounding box center [712, 102] width 175 height 8
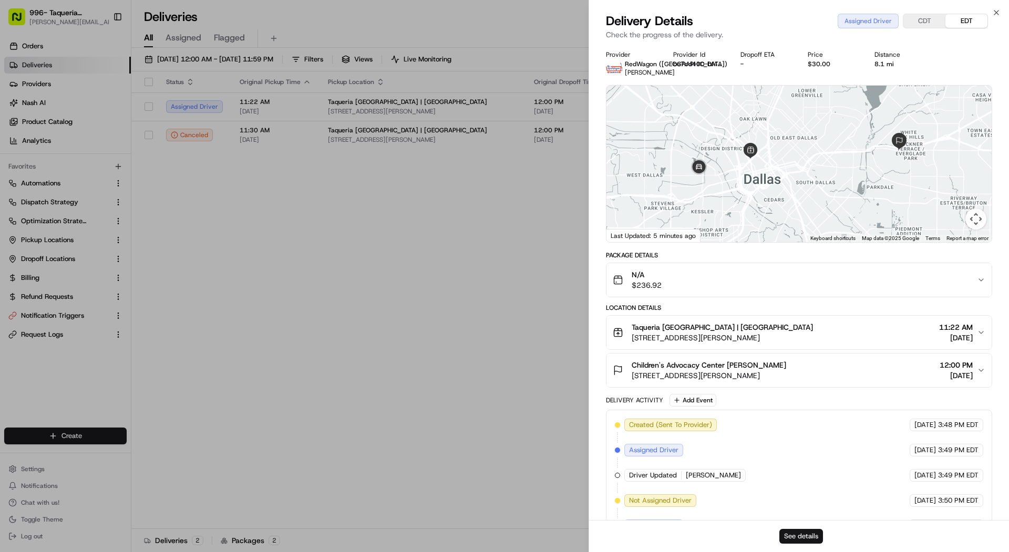
click at [806, 530] on button "See details" at bounding box center [801, 536] width 44 height 15
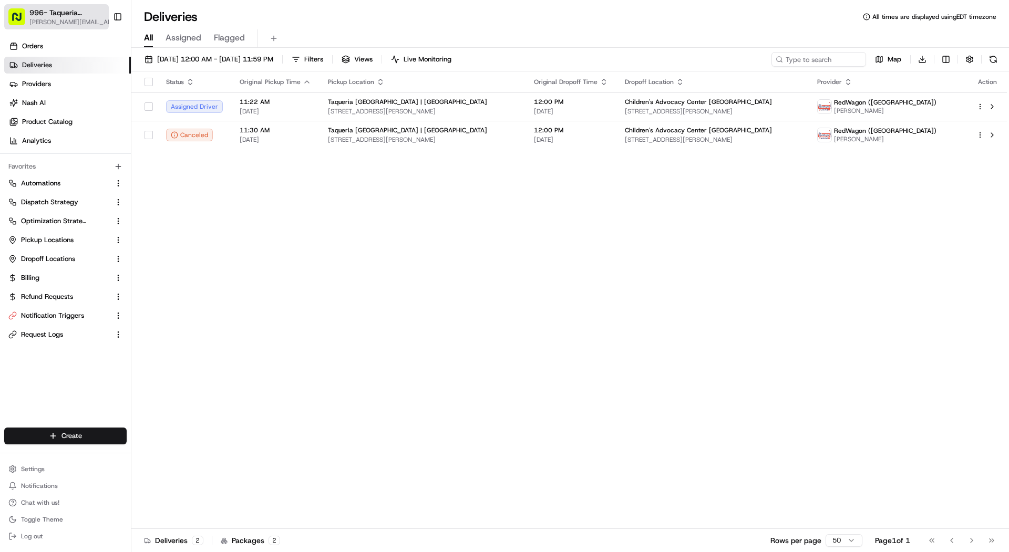
click at [92, 23] on span "[PERSON_NAME][EMAIL_ADDRESS][DOMAIN_NAME]" at bounding box center [73, 22] width 88 height 8
type input "chaia"
click at [156, 50] on div "Chaia" at bounding box center [190, 54] width 152 height 21
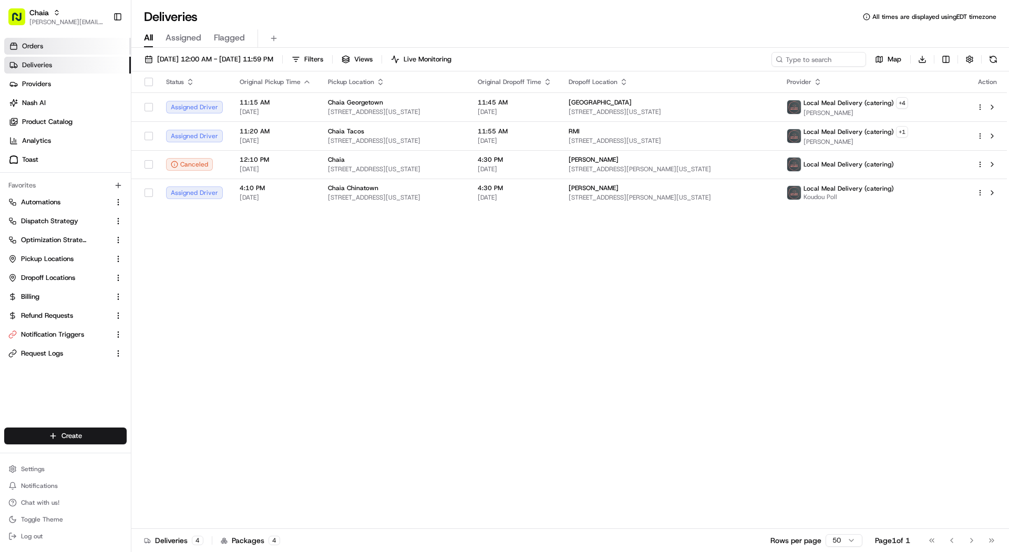
click at [80, 50] on link "Orders" at bounding box center [67, 46] width 127 height 17
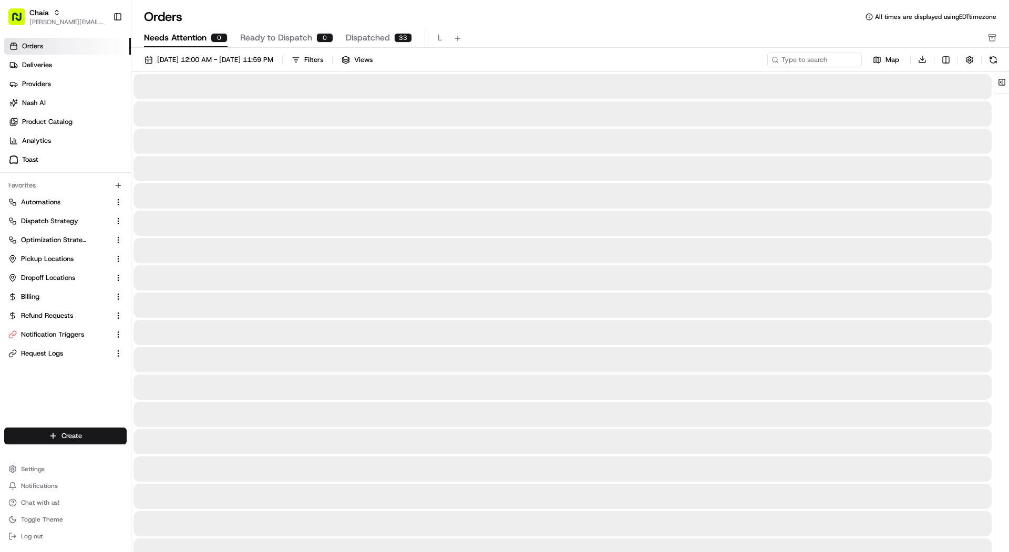
click at [200, 44] on button "Needs Attention 0" at bounding box center [186, 38] width 84 height 18
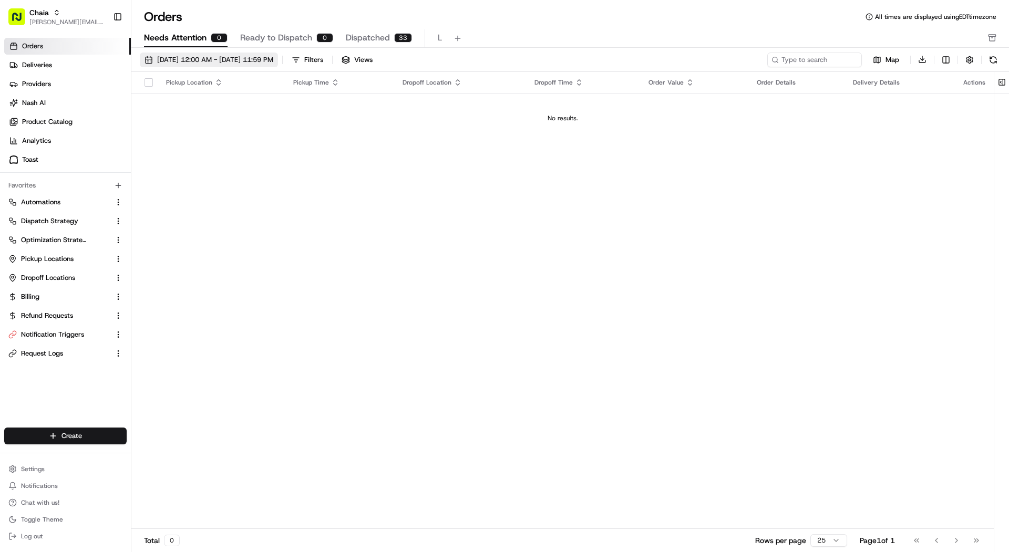
click at [198, 57] on span "08/01/2025 12:00 AM - 08/31/2025 11:59 PM" at bounding box center [215, 59] width 116 height 9
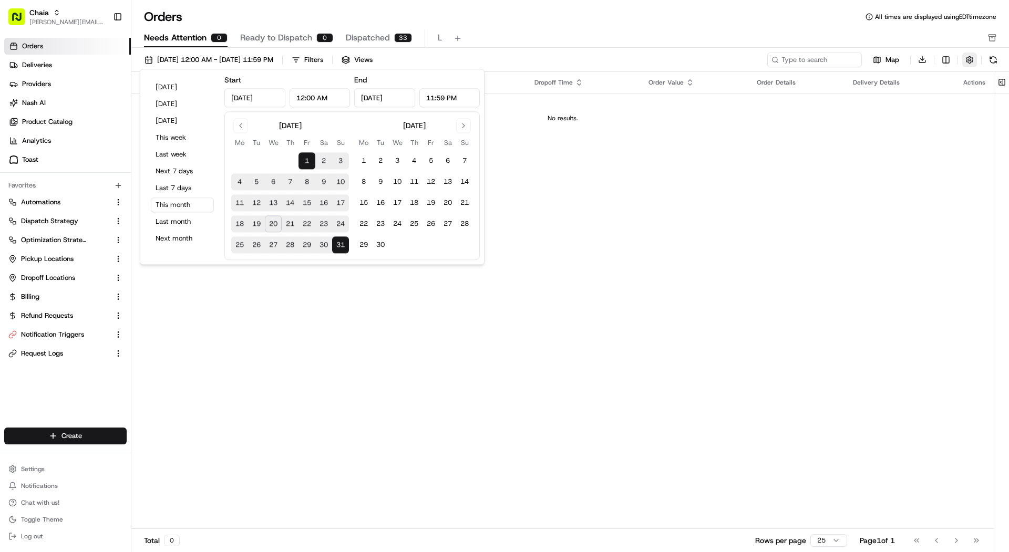
click at [964, 62] on button "button" at bounding box center [969, 60] width 15 height 15
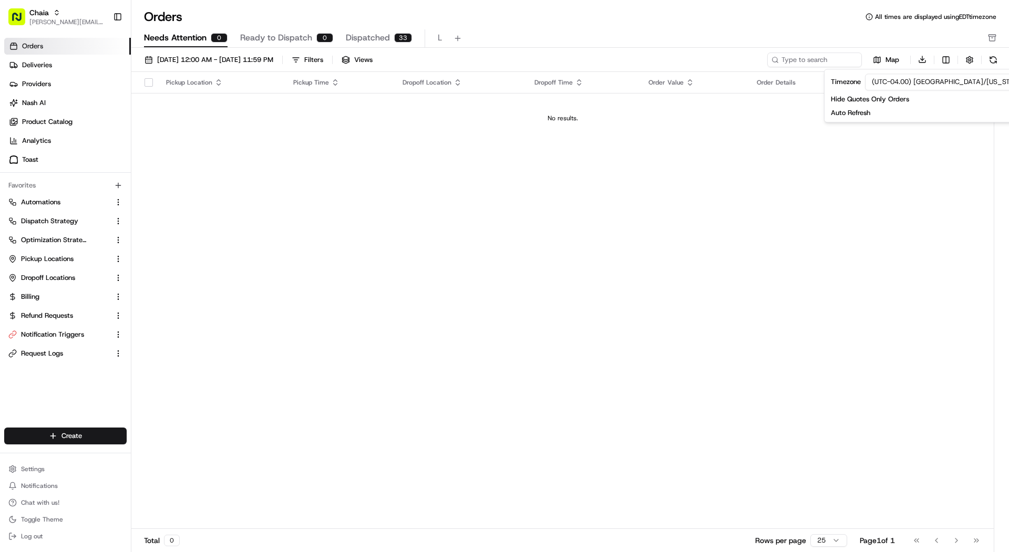
click at [907, 50] on div "08/01/2025 12:00 AM - 08/31/2025 11:59 PM Filters Views Map Download Pickup Loc…" at bounding box center [570, 304] width 878 height 512
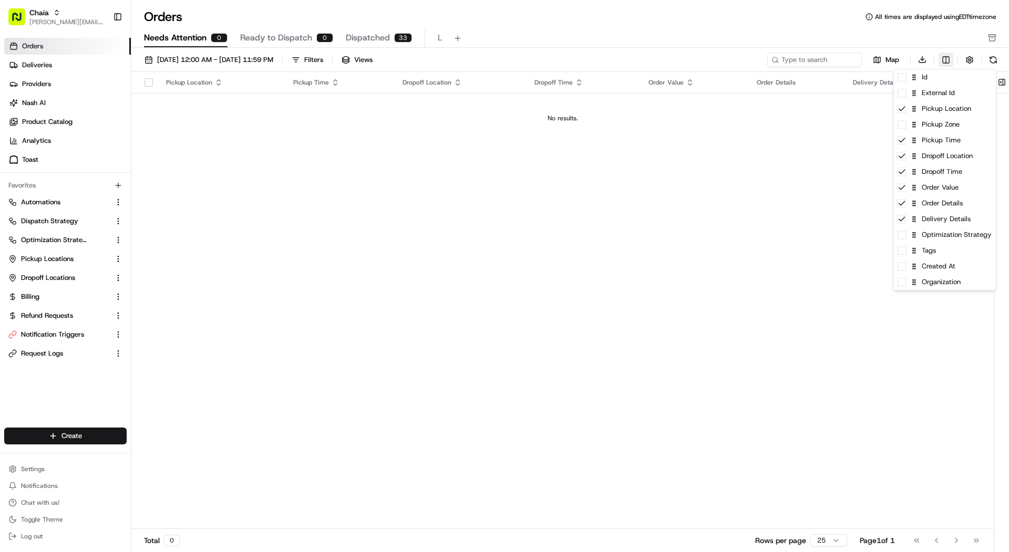
click at [953, 59] on html "Chaia mariam@usenash.com Toggle Sidebar Orders Deliveries Providers Nash AI Pro…" at bounding box center [504, 276] width 1009 height 552
click at [616, 45] on html "Chaia mariam@usenash.com Toggle Sidebar Orders Deliveries Providers Nash AI Pro…" at bounding box center [504, 276] width 1009 height 552
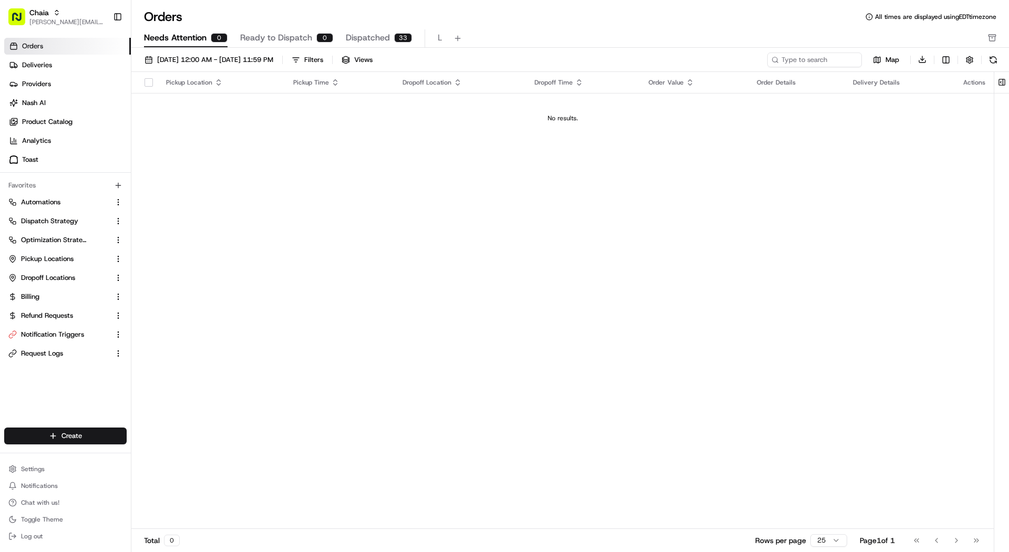
click at [288, 32] on span "Ready to Dispatch" at bounding box center [276, 38] width 72 height 13
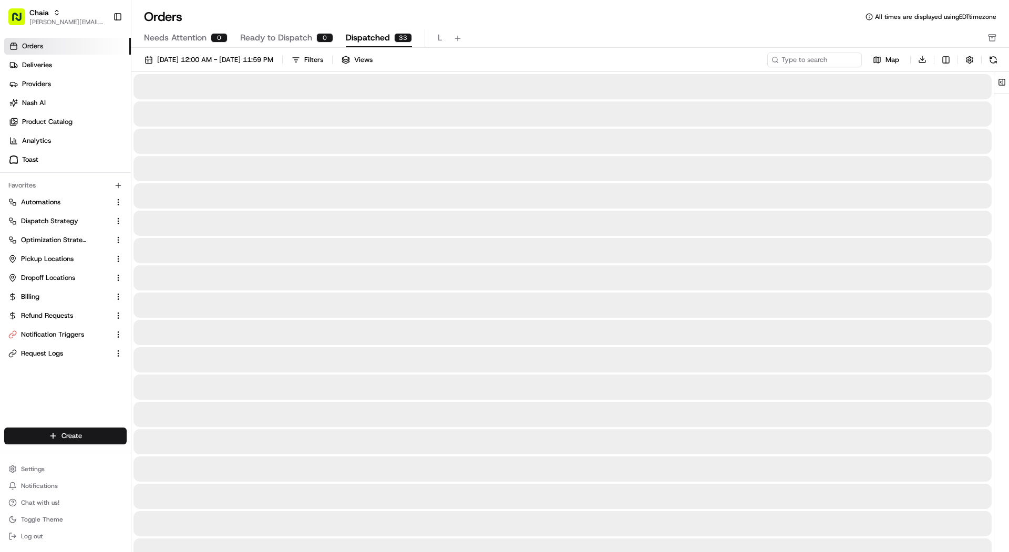
click at [394, 40] on div "33" at bounding box center [403, 37] width 18 height 9
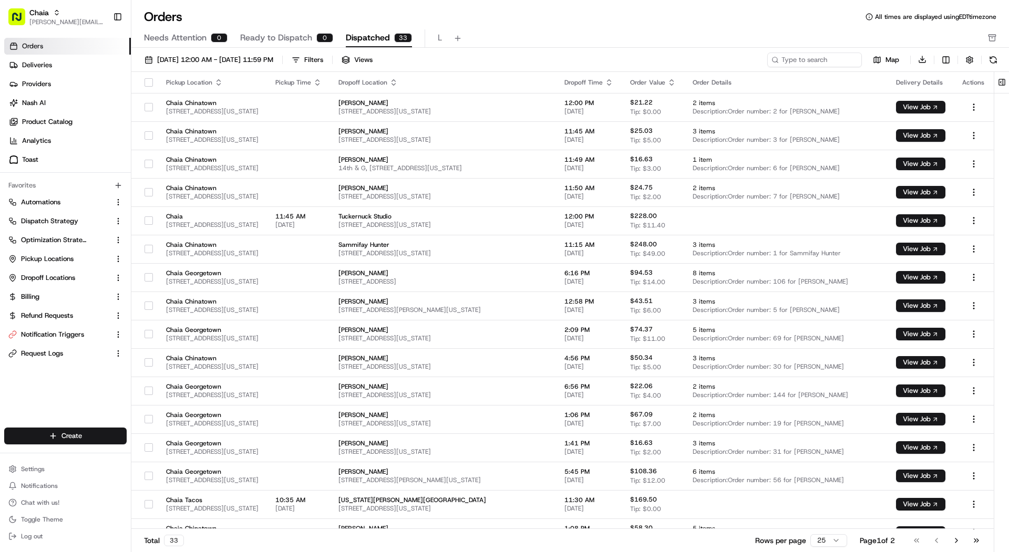
click at [183, 34] on span "Needs Attention" at bounding box center [175, 38] width 63 height 13
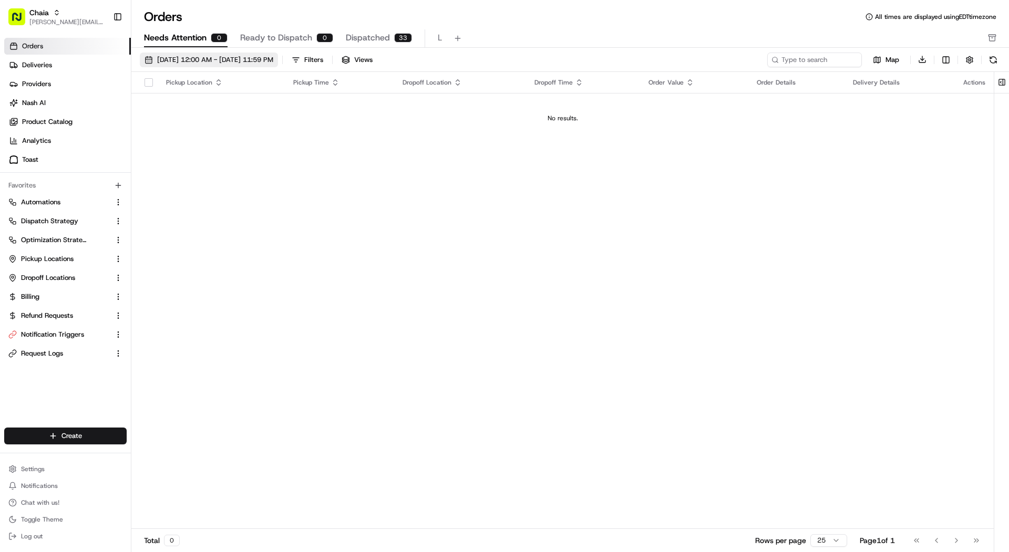
drag, startPoint x: 221, startPoint y: 51, endPoint x: 214, endPoint y: 53, distance: 7.0
click at [221, 51] on div "08/01/2025 12:00 AM - 08/31/2025 11:59 PM Filters Views Map Download Pickup Loc…" at bounding box center [570, 304] width 878 height 512
click at [220, 53] on button "08/01/2025 12:00 AM - 08/31/2025 11:59 PM" at bounding box center [209, 60] width 138 height 15
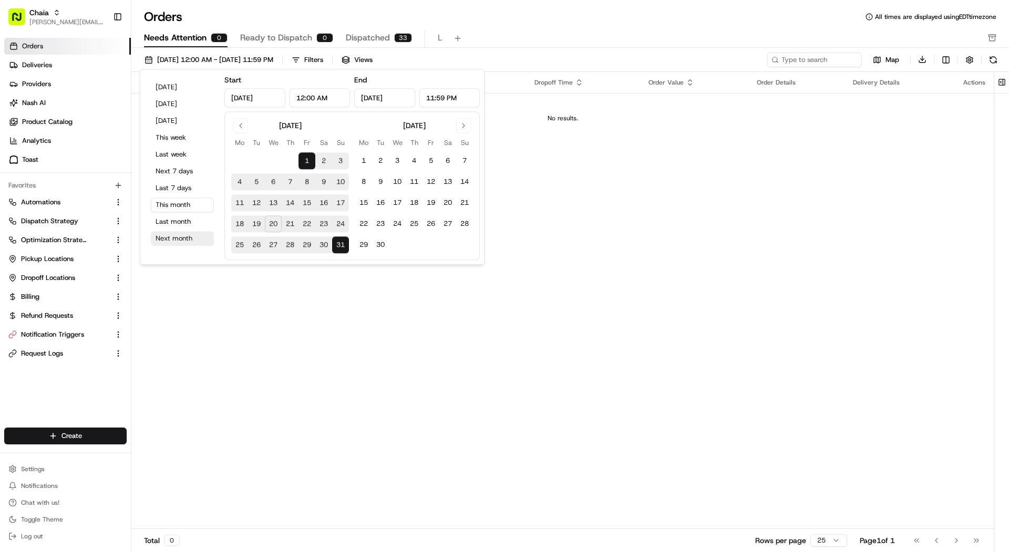
click at [178, 238] on button "Next month" at bounding box center [182, 238] width 63 height 15
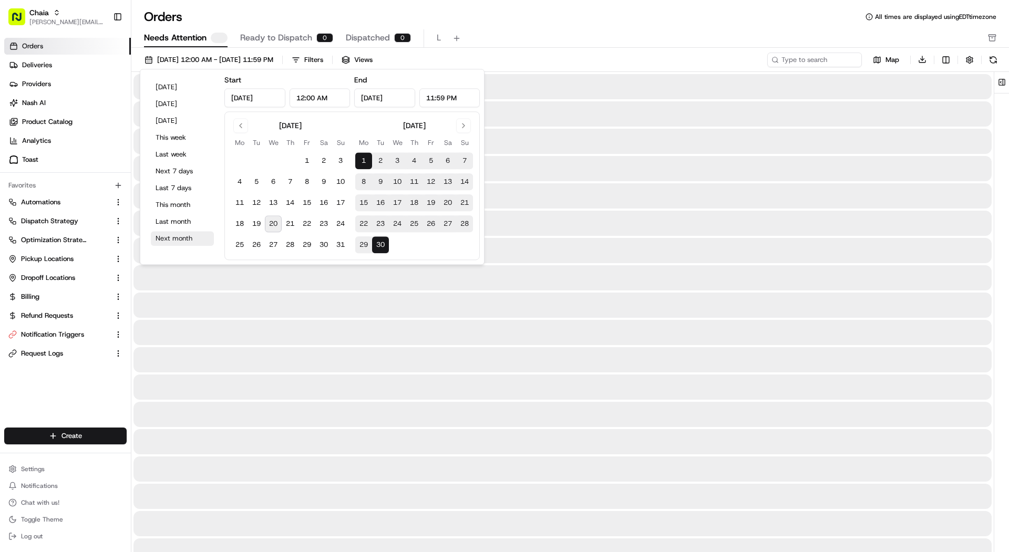
type input "Sep 1, 2025"
type input "Sep 30, 2025"
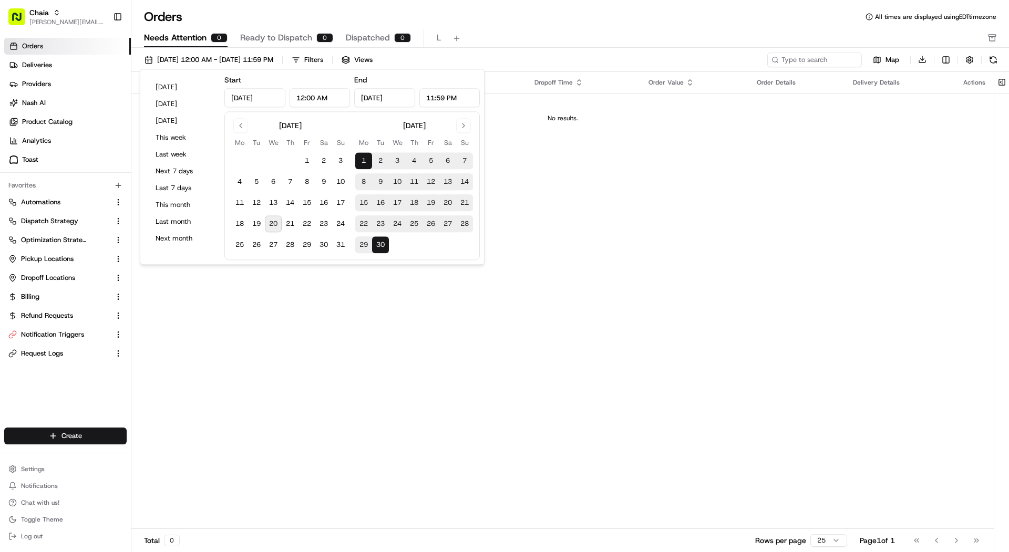
click at [517, 35] on div "Needs Attention 0 Ready to Dispatch 0 Dispatched 0 L" at bounding box center [563, 38] width 838 height 18
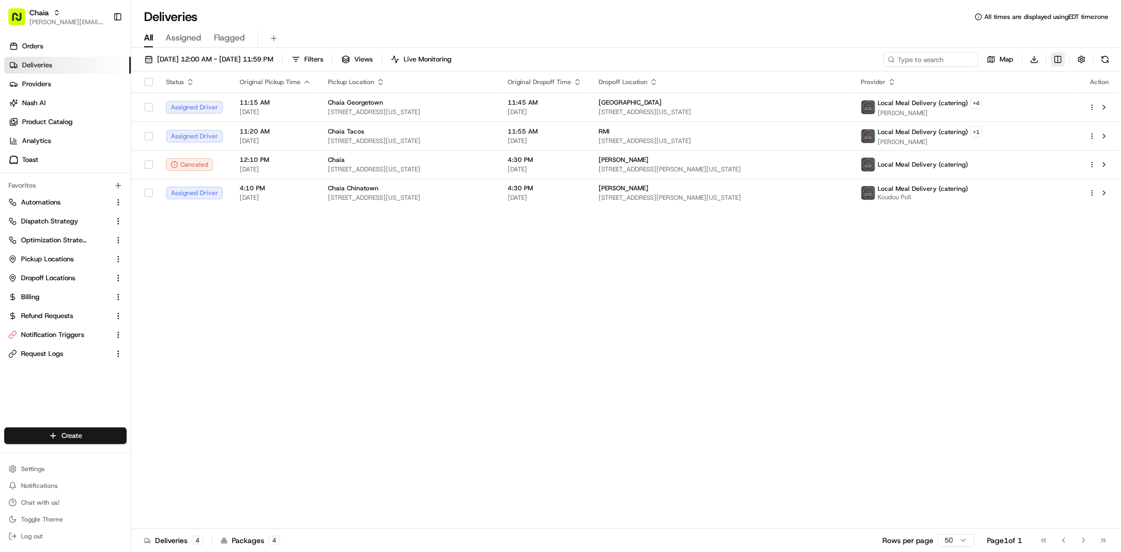
click at [1053, 58] on html "Chaia [EMAIL_ADDRESS][DOMAIN_NAME] Toggle Sidebar Orders Deliveries Providers […" at bounding box center [560, 276] width 1121 height 552
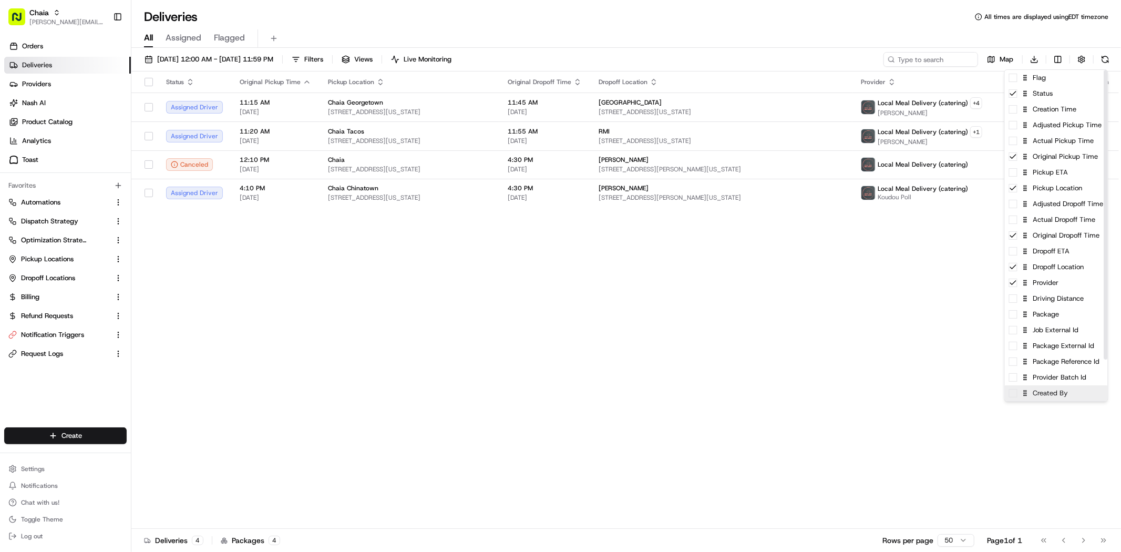
click at [1048, 393] on div "Created By" at bounding box center [1056, 393] width 103 height 16
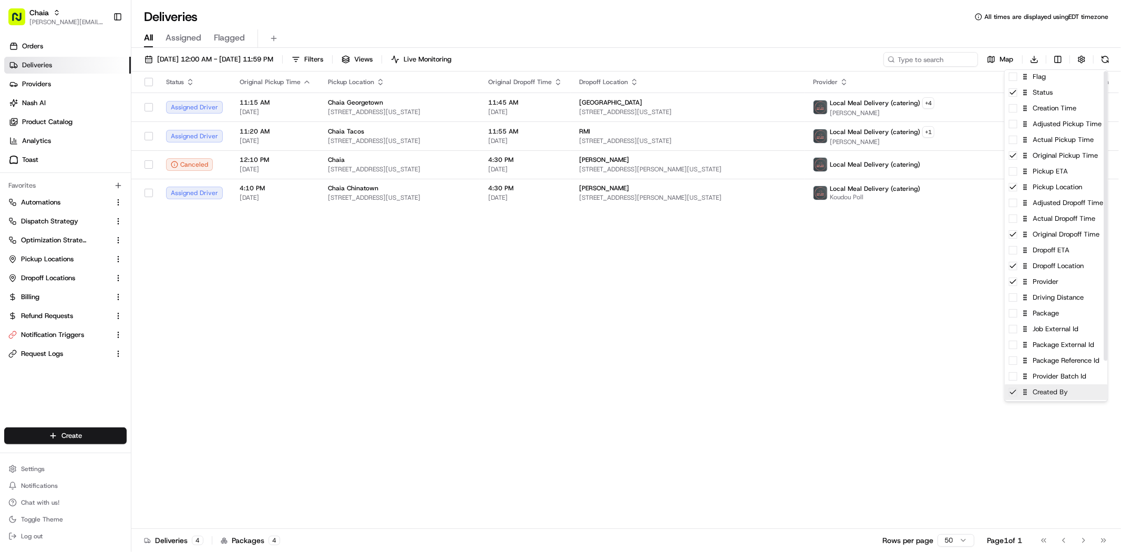
scroll to position [1, 0]
click at [949, 344] on html "Chaia [EMAIL_ADDRESS][DOMAIN_NAME] Toggle Sidebar Orders Deliveries Providers […" at bounding box center [560, 276] width 1121 height 552
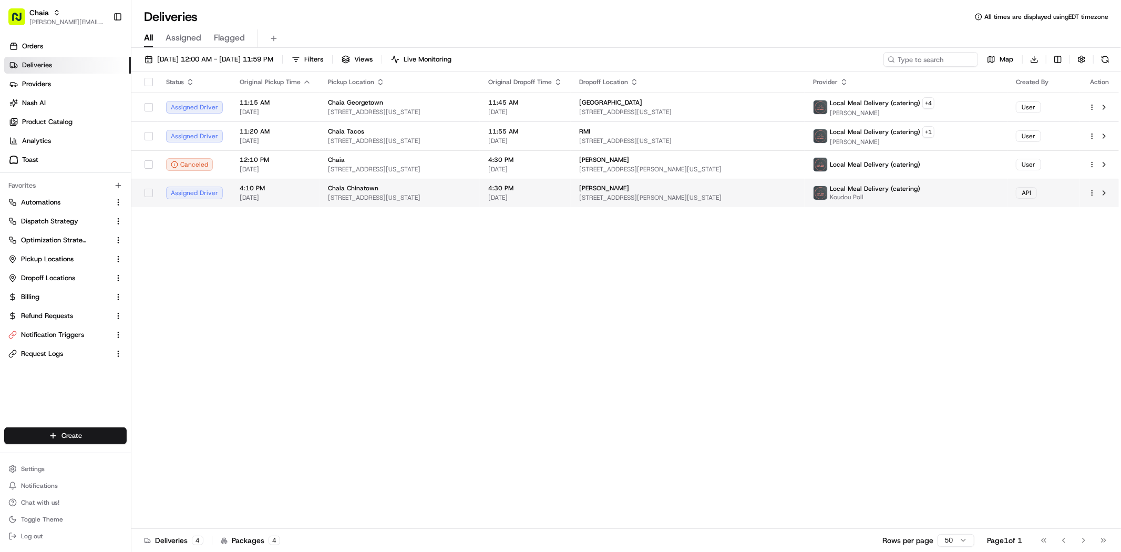
click at [984, 182] on td "Local Meal Delivery (catering) Koudou Poll" at bounding box center [906, 193] width 203 height 28
click at [462, 181] on td "Chaia Chinatown 615 I St NW, Washington, DC 20001, US" at bounding box center [400, 193] width 160 height 28
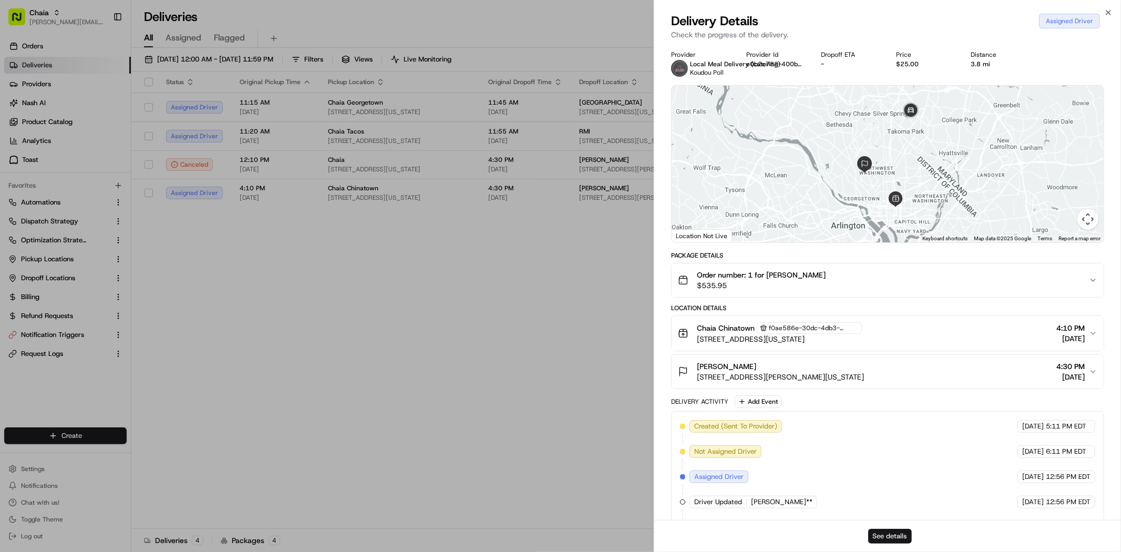
click at [892, 539] on button "See details" at bounding box center [890, 536] width 44 height 15
drag, startPoint x: 422, startPoint y: 155, endPoint x: 415, endPoint y: 155, distance: 6.9
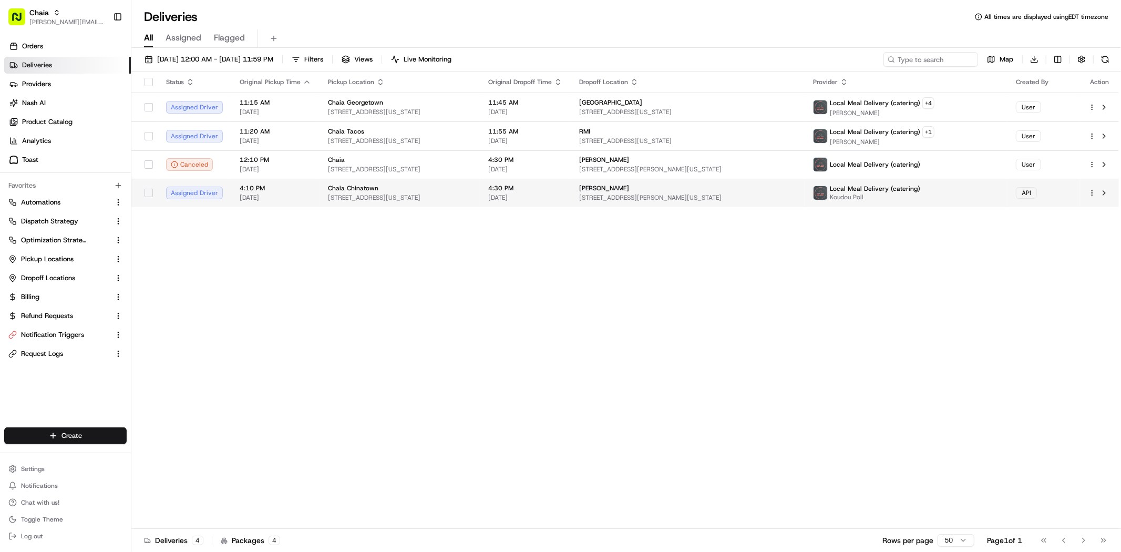
click at [421, 196] on span "615 I St NW, Washington, DC 20001, US" at bounding box center [399, 197] width 143 height 8
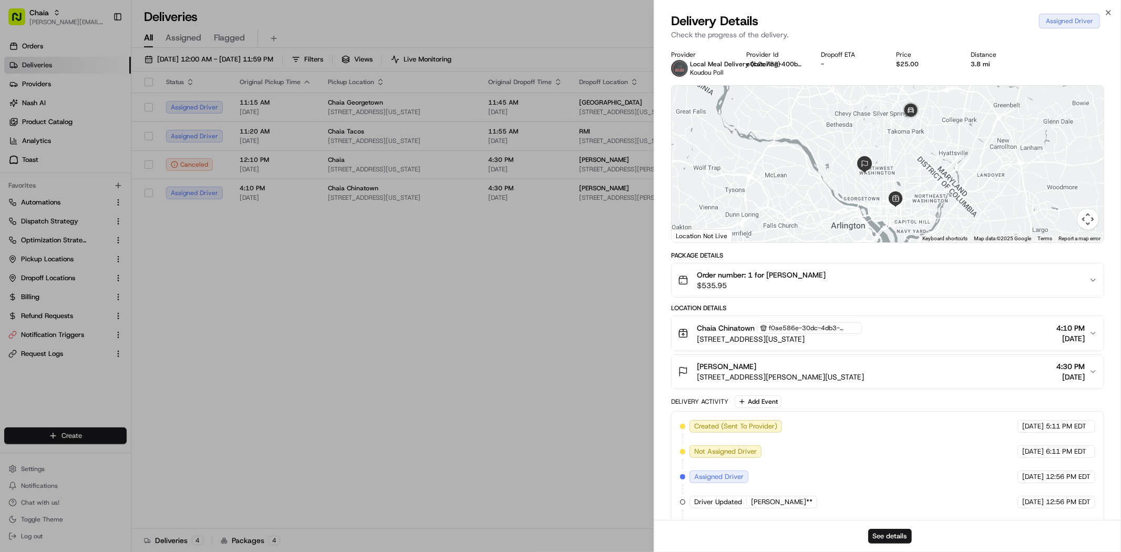
click at [912, 542] on div "See details" at bounding box center [887, 536] width 467 height 32
click at [902, 542] on button "See details" at bounding box center [890, 536] width 44 height 15
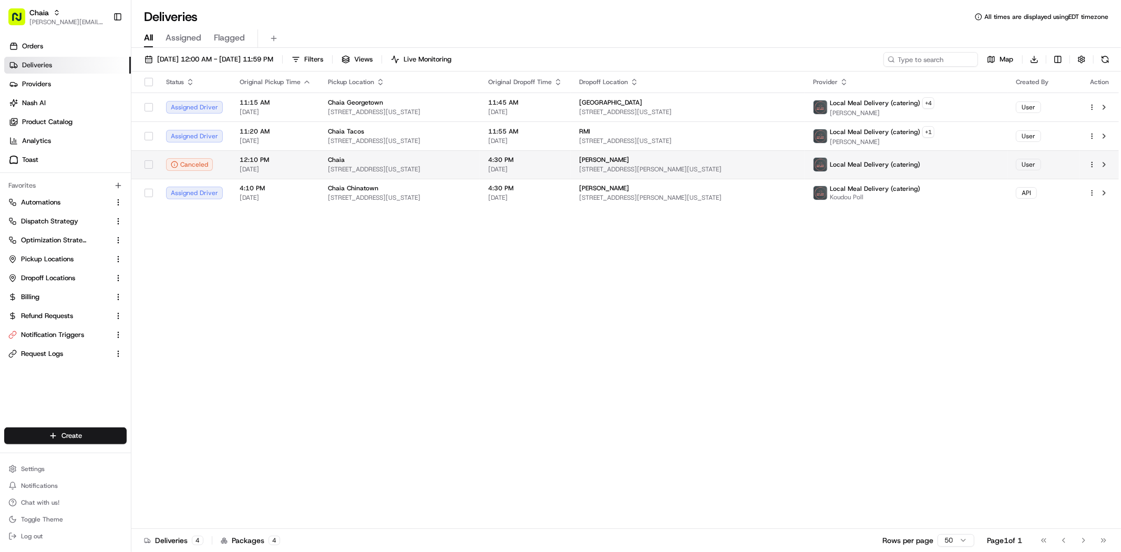
click at [365, 172] on span "[STREET_ADDRESS][US_STATE]" at bounding box center [399, 169] width 143 height 8
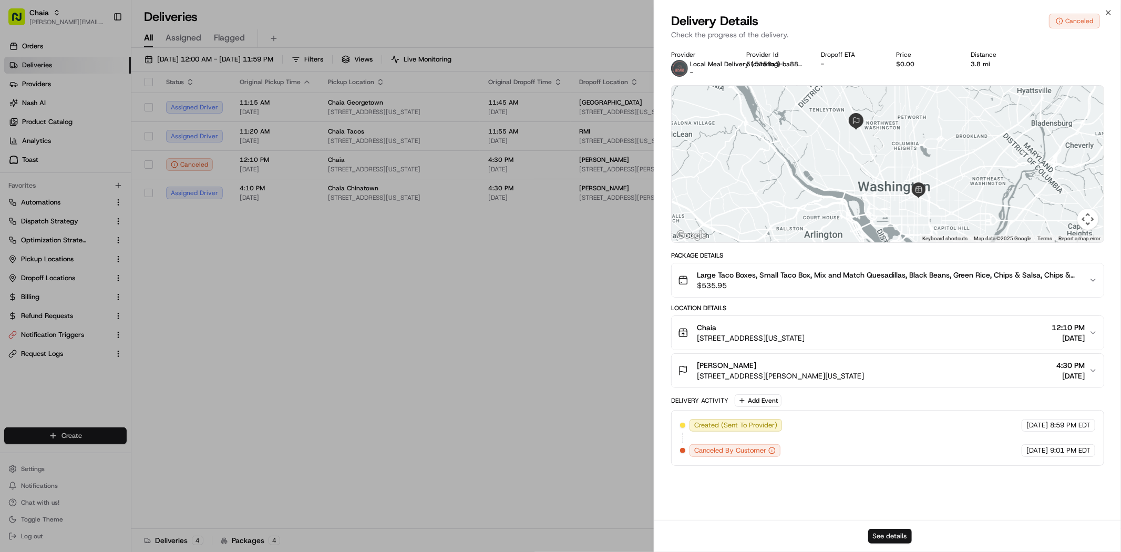
click at [893, 531] on button "See details" at bounding box center [890, 536] width 44 height 15
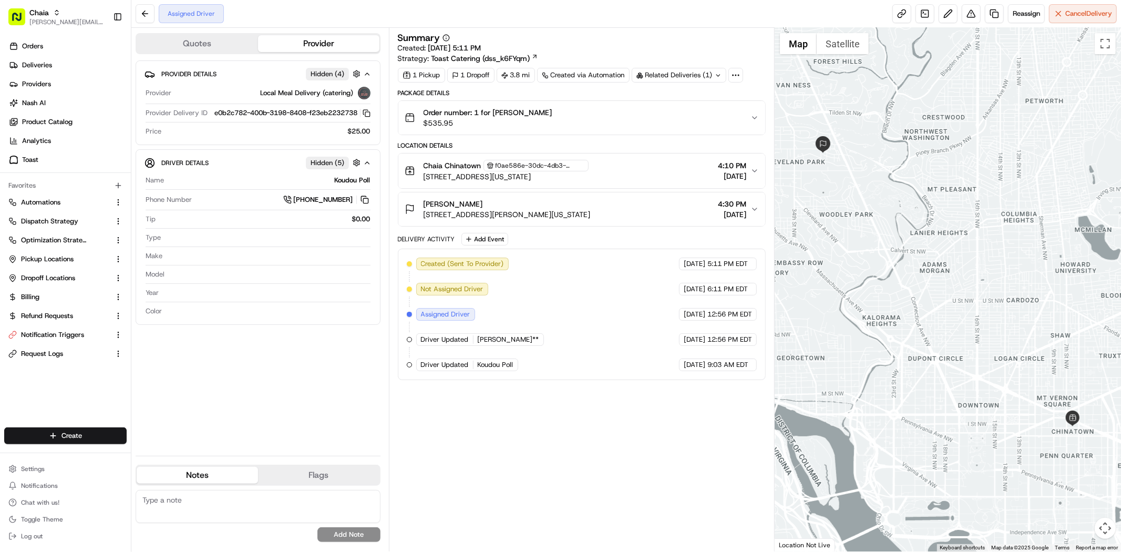
click at [928, 24] on div "Assigned Driver Reassign Cancel Delivery" at bounding box center [626, 14] width 990 height 28
click at [922, 17] on link at bounding box center [924, 13] width 19 height 19
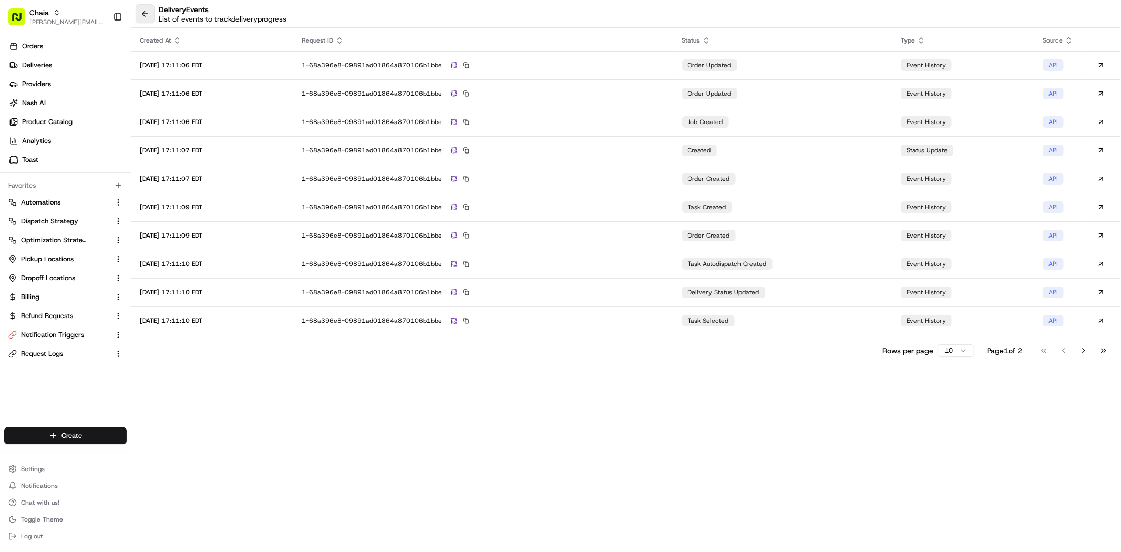
click at [149, 7] on button at bounding box center [145, 13] width 19 height 19
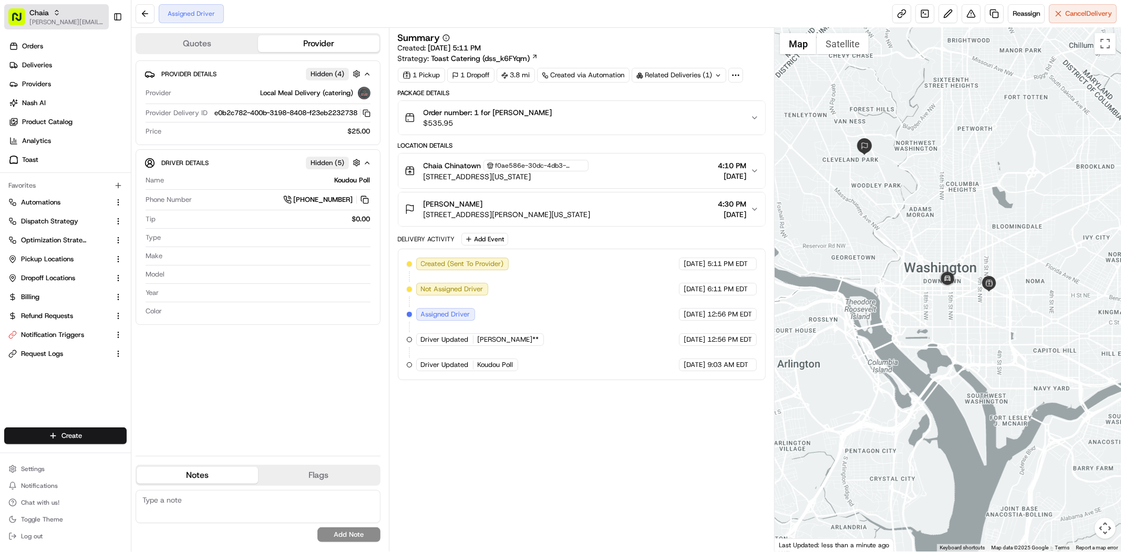
click at [56, 27] on button "Chaia mariam@usenash.com" at bounding box center [56, 16] width 105 height 25
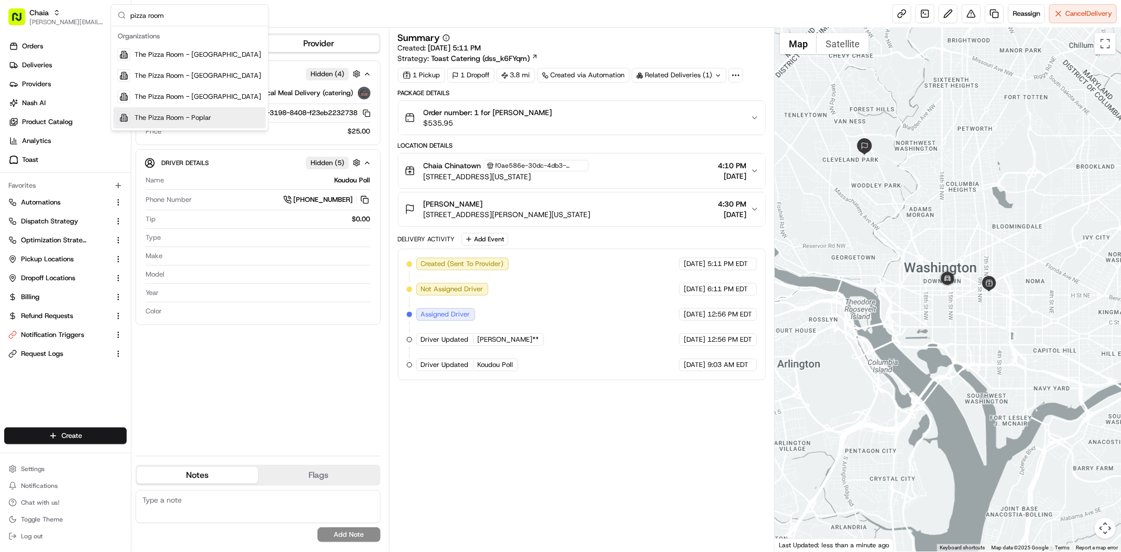
type input "pizza room"
click at [148, 112] on div "The Pizza Room - Poplar" at bounding box center [190, 117] width 152 height 21
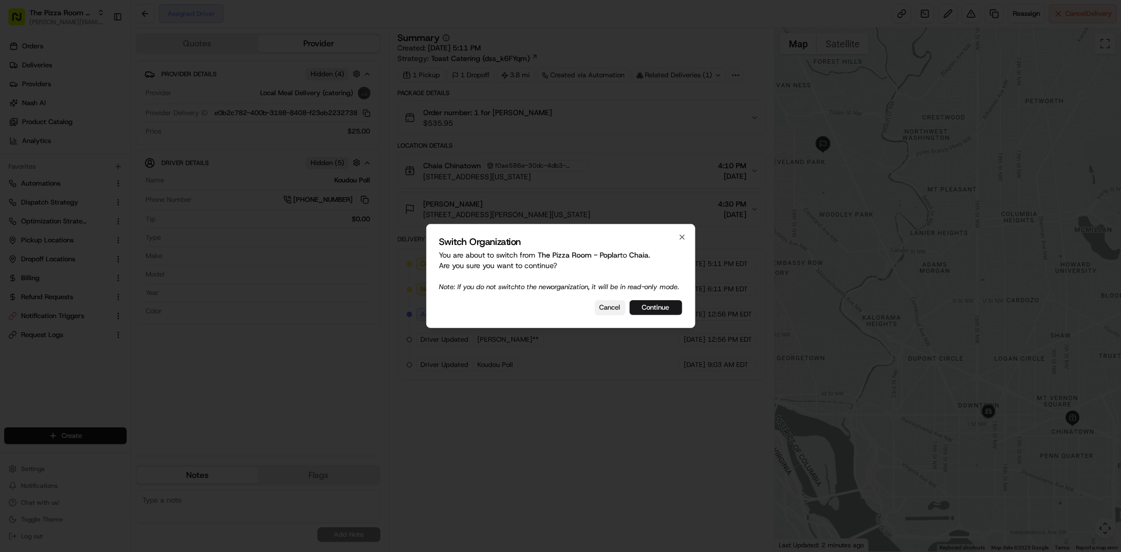
click at [601, 311] on button "Cancel" at bounding box center [610, 307] width 30 height 15
click at [609, 312] on button "Cancel" at bounding box center [610, 307] width 30 height 15
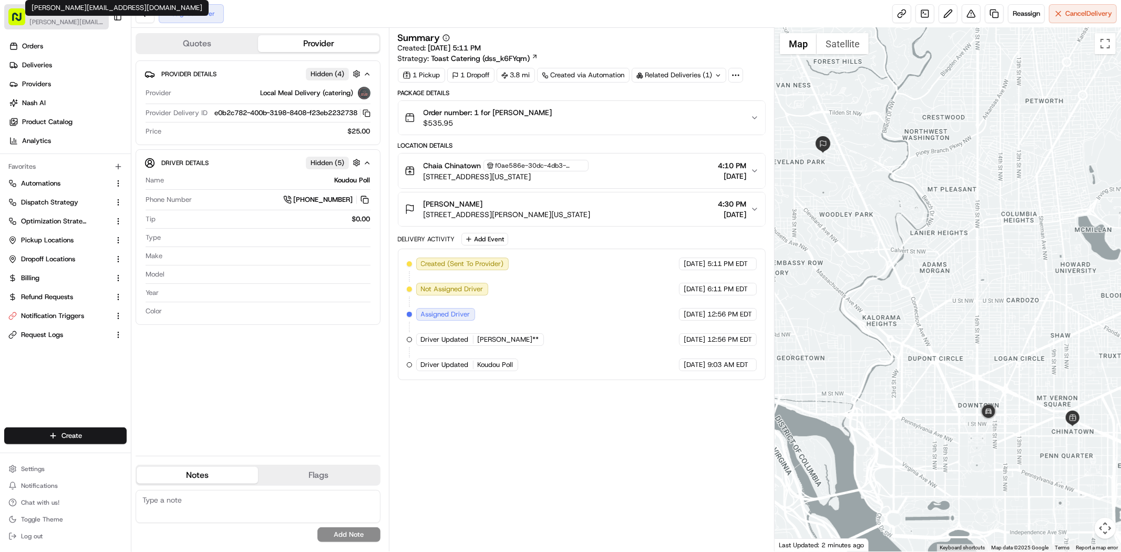
click at [86, 24] on span "[PERSON_NAME][EMAIL_ADDRESS][DOMAIN_NAME]" at bounding box center [66, 22] width 75 height 8
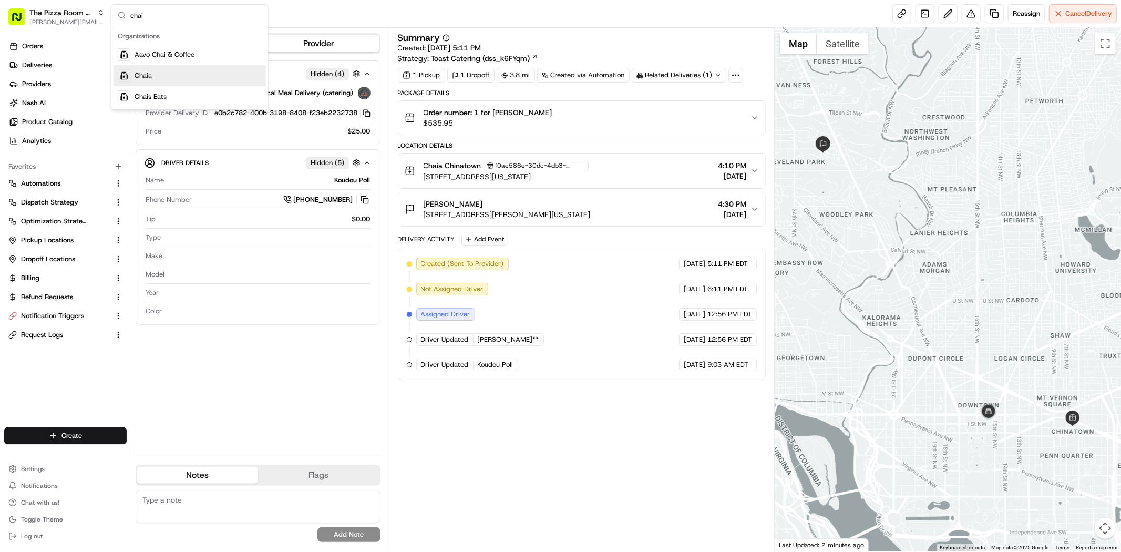
type input "chai"
click at [167, 80] on div "Chaia" at bounding box center [190, 75] width 152 height 21
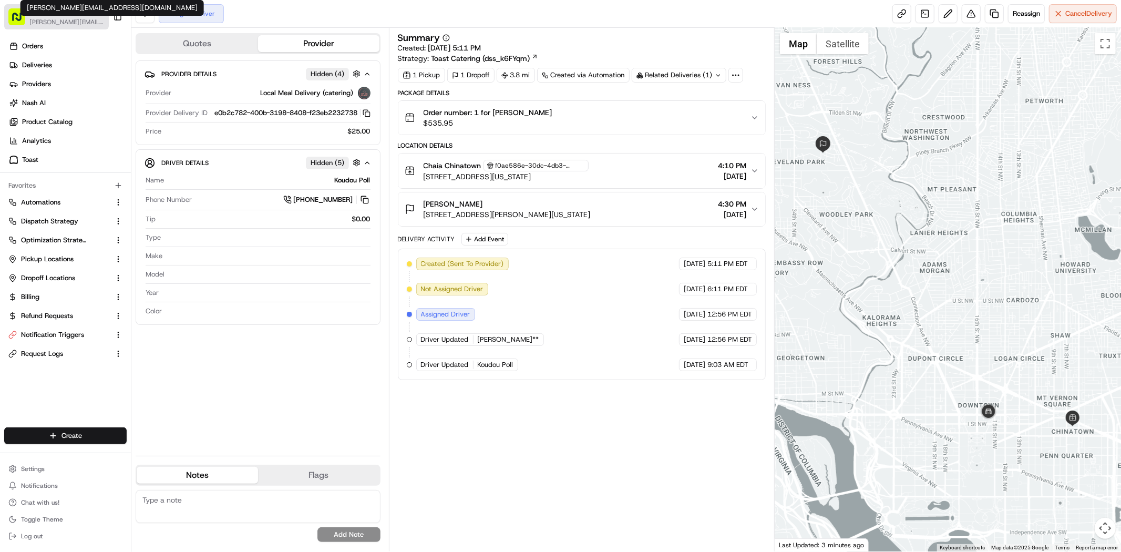
click at [63, 23] on span "[PERSON_NAME][EMAIL_ADDRESS][DOMAIN_NAME]" at bounding box center [66, 22] width 75 height 8
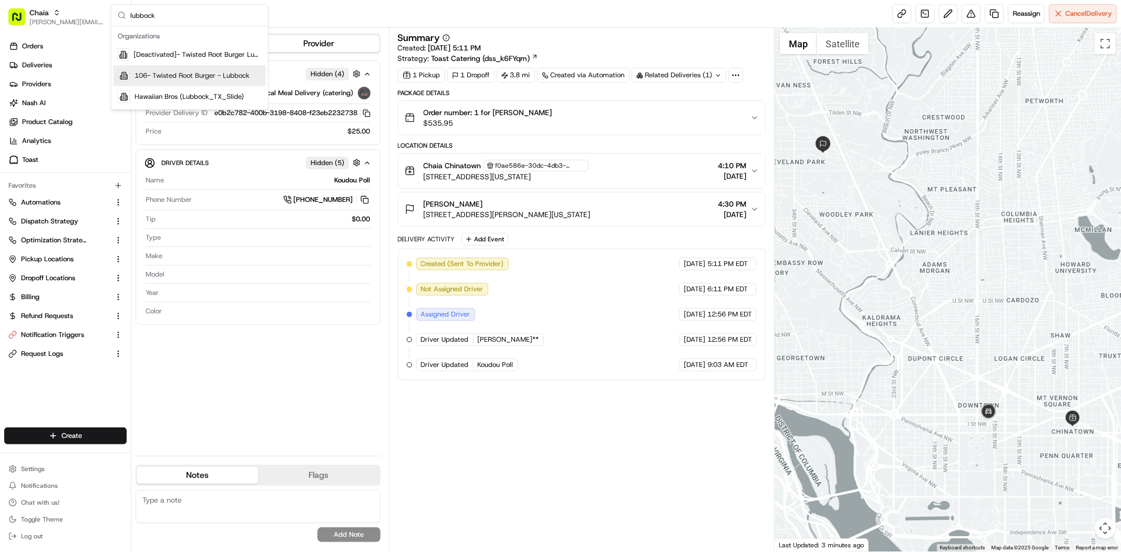
type input "lubbock"
click at [196, 70] on div "106- Twisted Root Burger - Lubbock" at bounding box center [190, 75] width 152 height 21
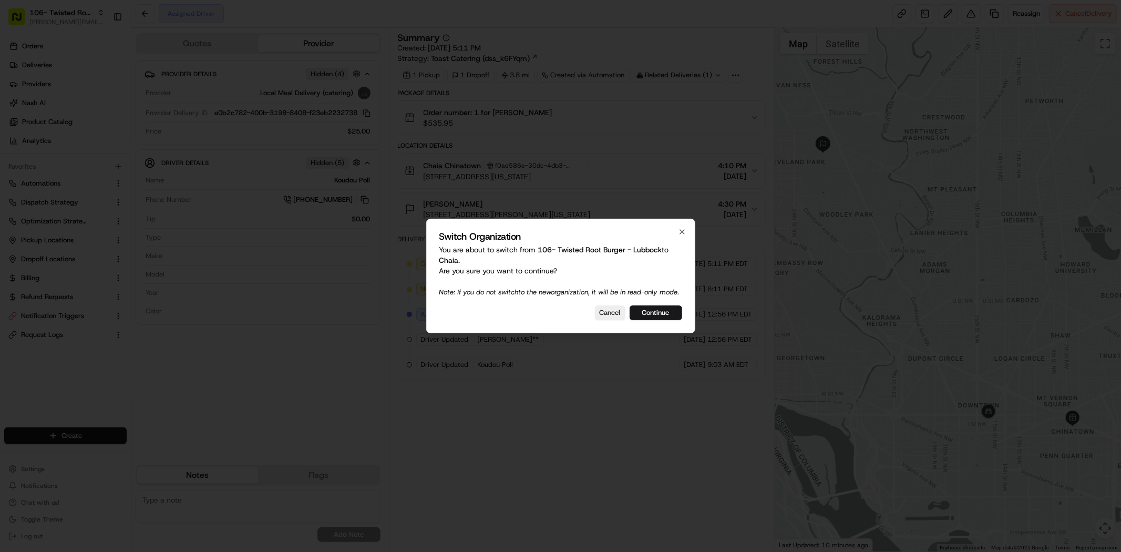
click at [76, 76] on div at bounding box center [560, 276] width 1121 height 552
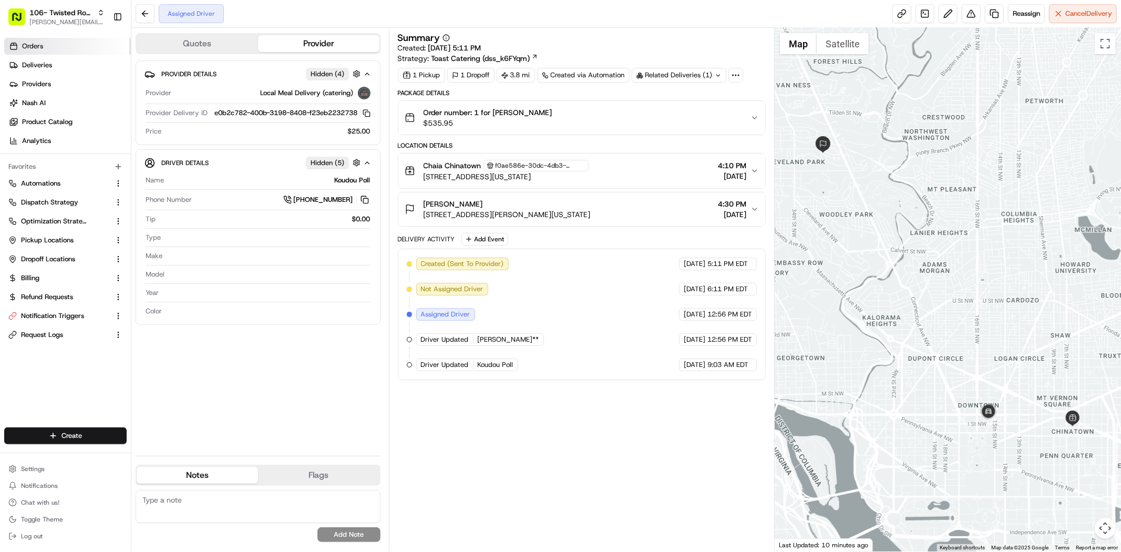
click at [52, 59] on link "Deliveries" at bounding box center [67, 65] width 127 height 17
click at [54, 50] on link "Orders" at bounding box center [67, 46] width 127 height 17
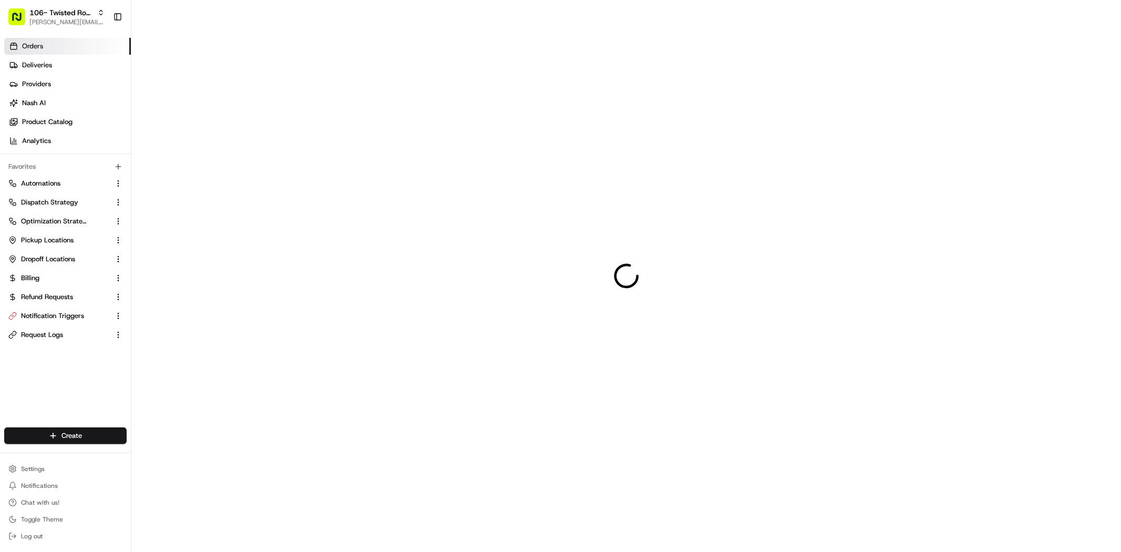
click at [57, 44] on link "Orders" at bounding box center [67, 46] width 127 height 17
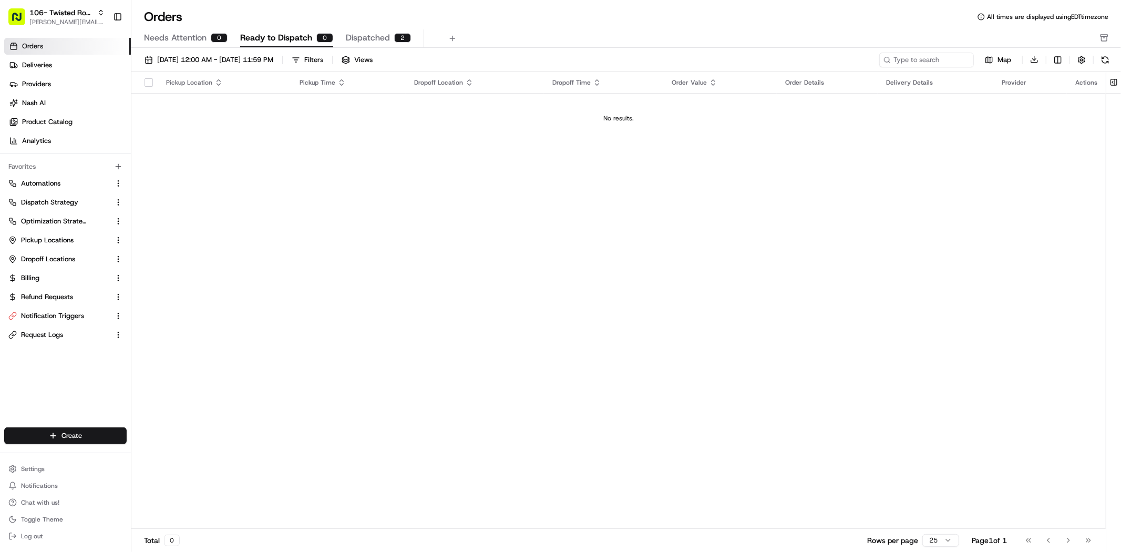
drag, startPoint x: 378, startPoint y: 34, endPoint x: 370, endPoint y: 36, distance: 8.8
click at [378, 34] on span "Dispatched" at bounding box center [368, 38] width 44 height 13
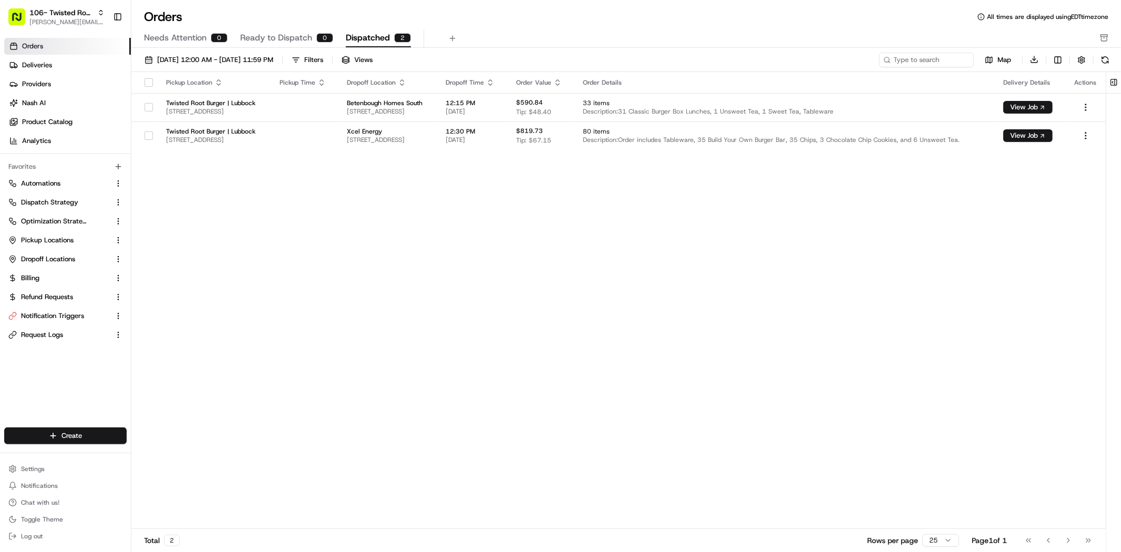
click at [200, 39] on span "Needs Attention" at bounding box center [175, 38] width 63 height 13
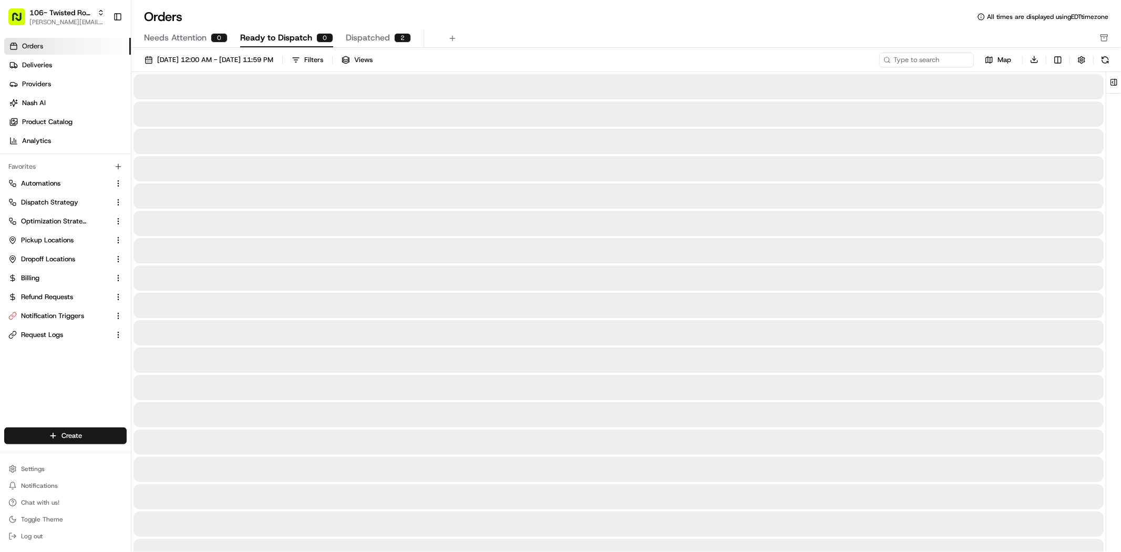
click at [252, 38] on span "Ready to Dispatch" at bounding box center [276, 38] width 72 height 13
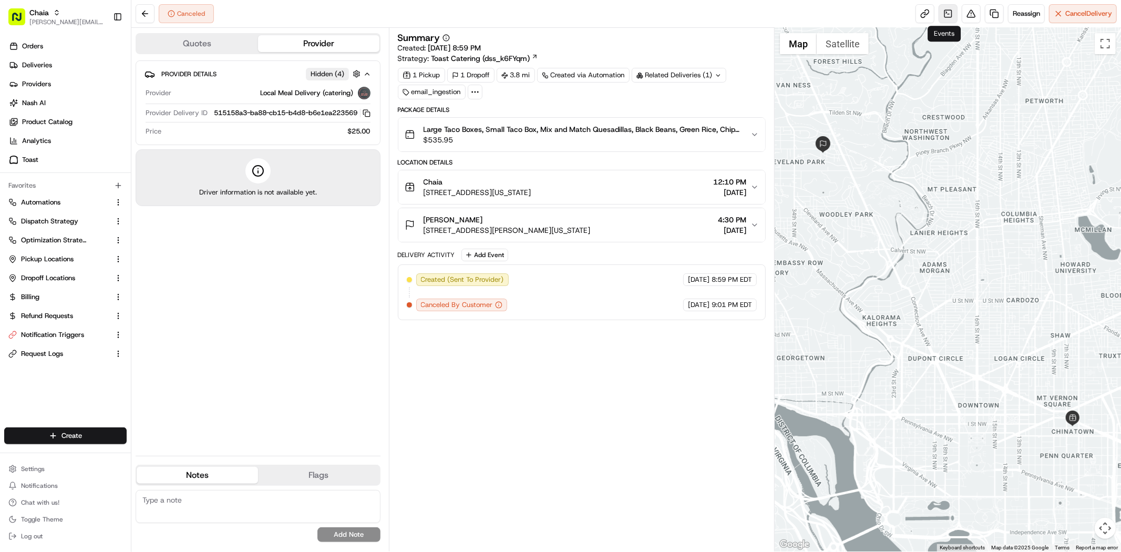
click at [949, 18] on link at bounding box center [948, 13] width 19 height 19
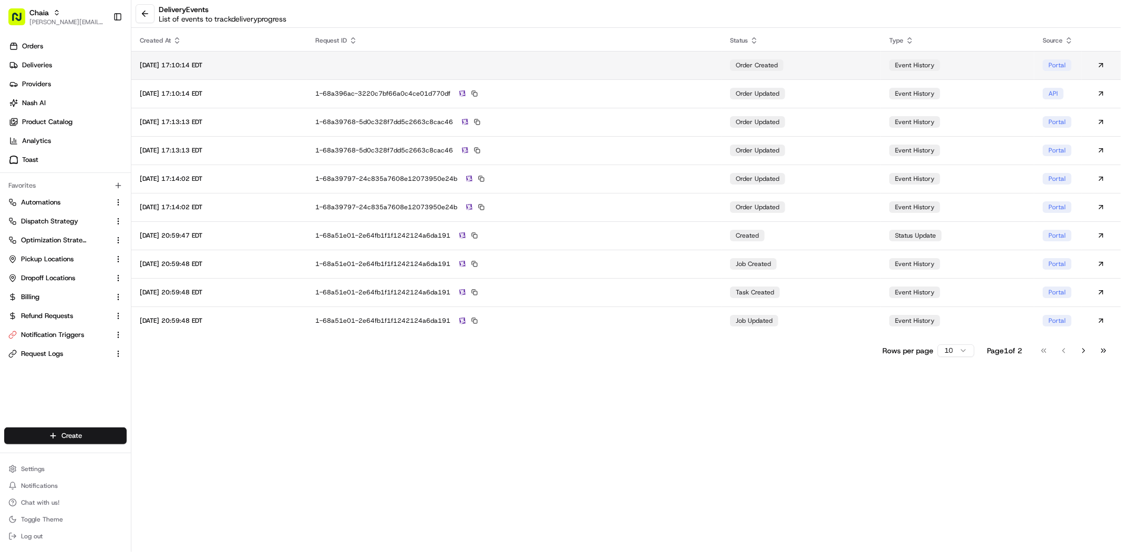
click at [855, 64] on td "order created" at bounding box center [801, 65] width 159 height 28
